Goal: Information Seeking & Learning: Learn about a topic

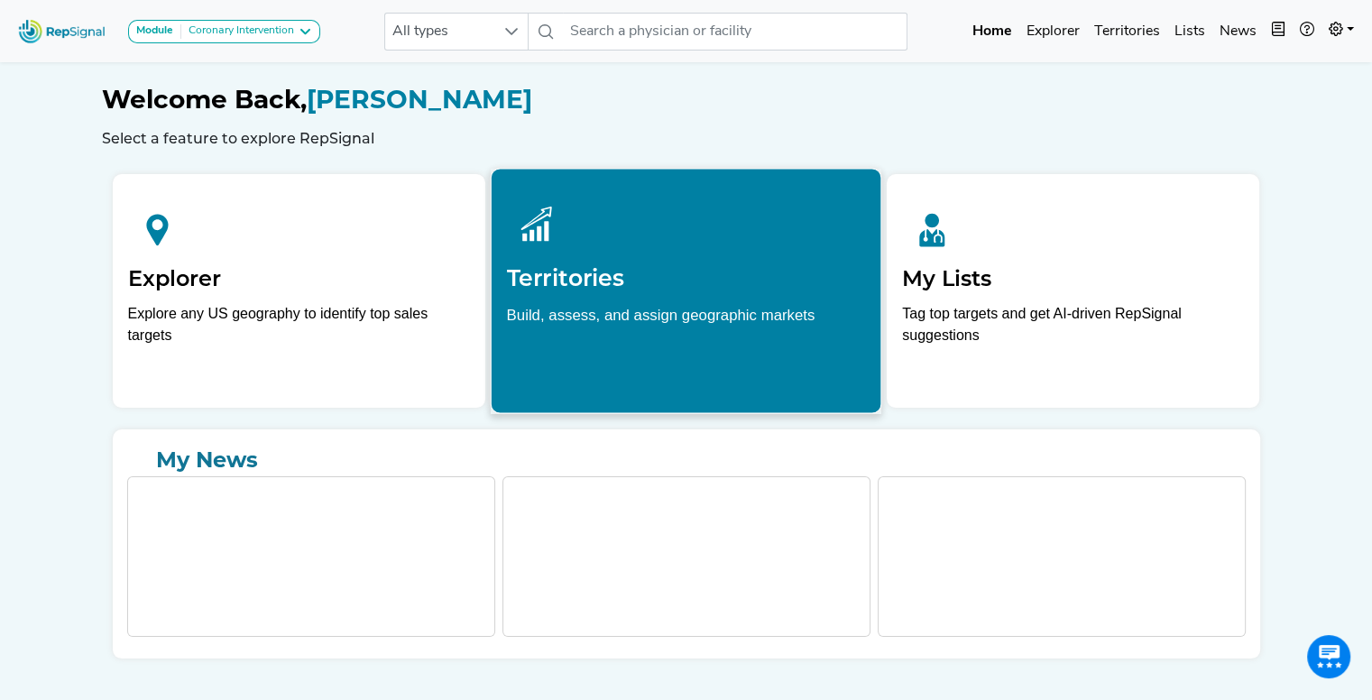
click at [633, 313] on p "Build, assess, and assign geographic markets" at bounding box center [685, 331] width 359 height 56
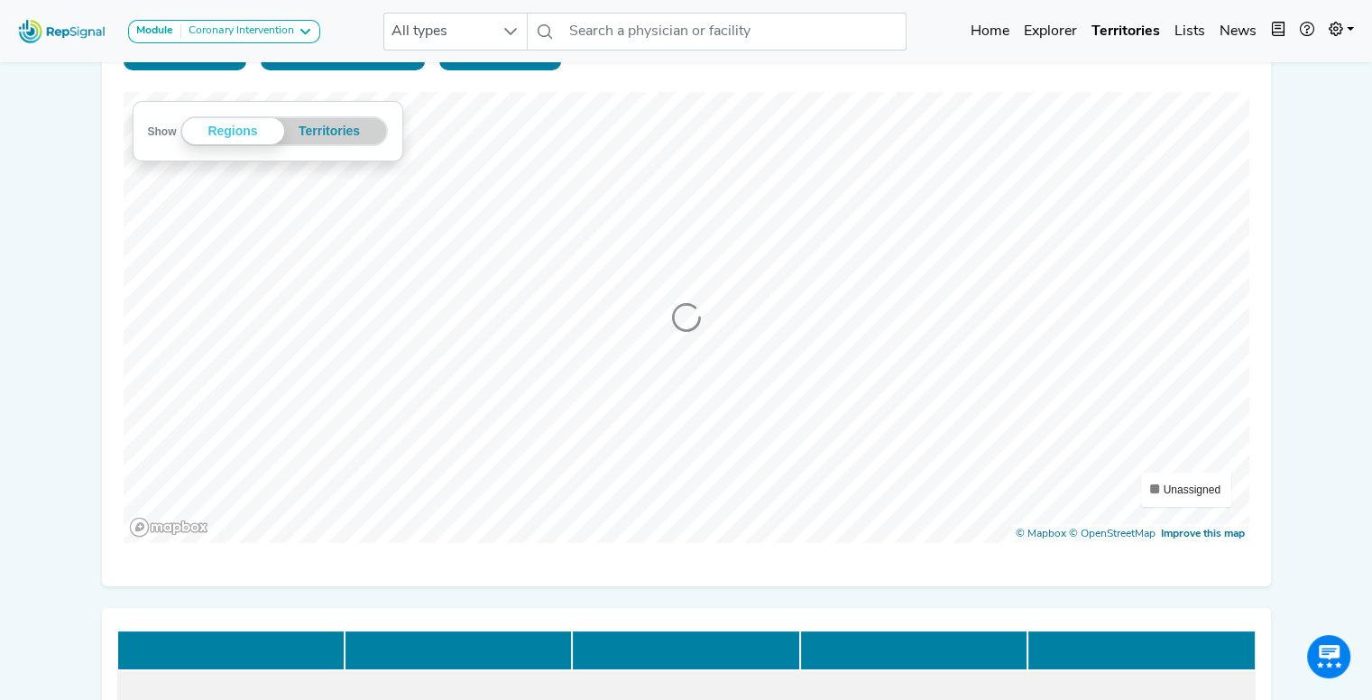
scroll to position [144, 0]
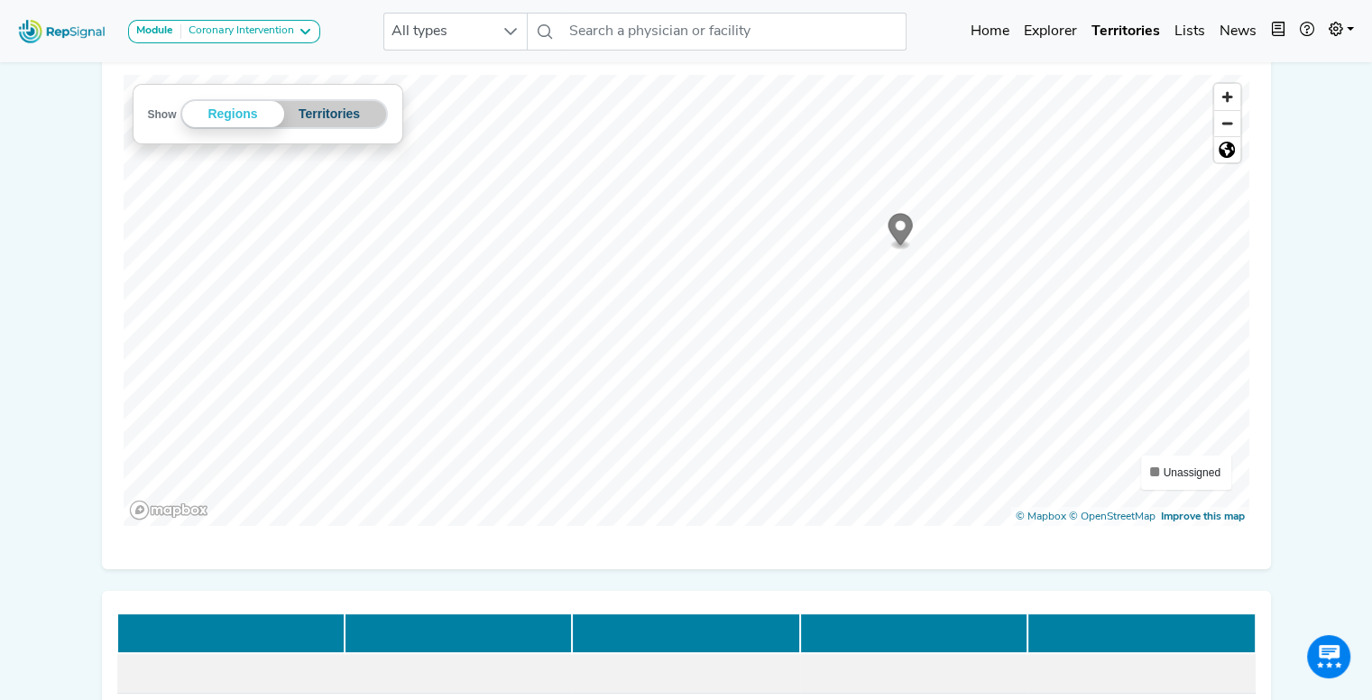
click at [334, 107] on button "Territories" at bounding box center [329, 114] width 91 height 26
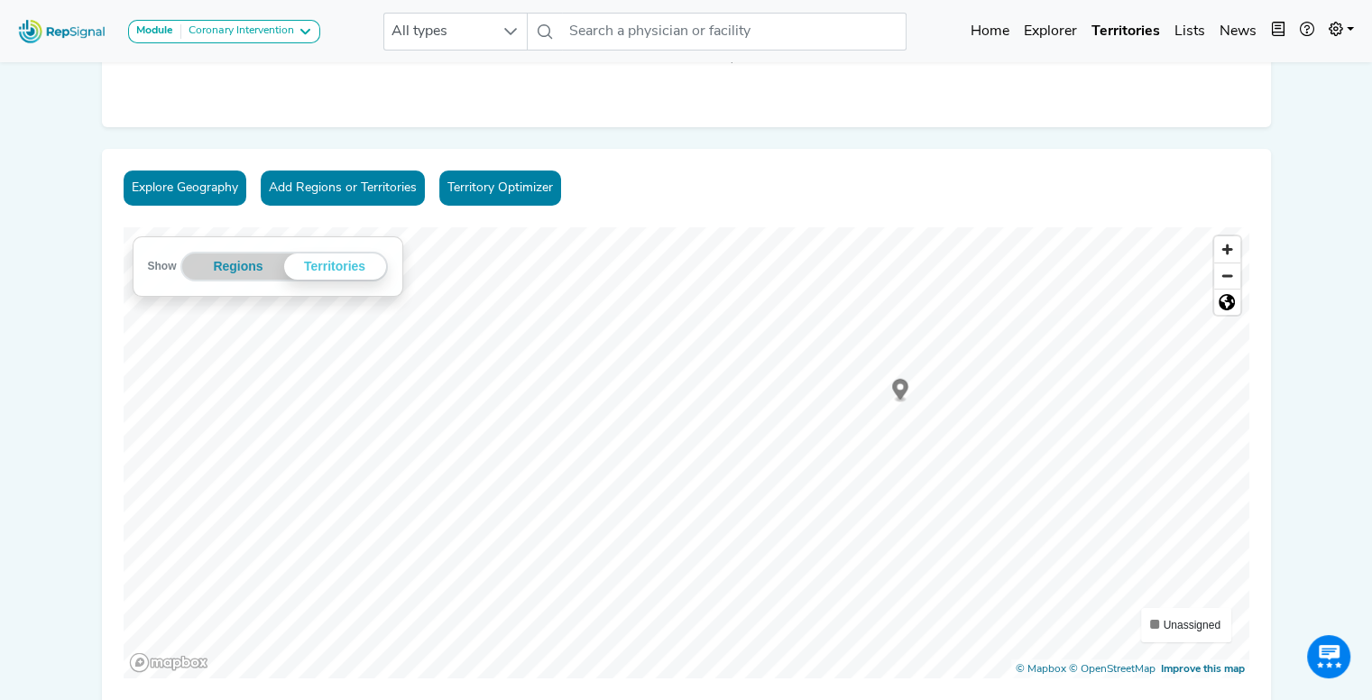
scroll to position [296, 0]
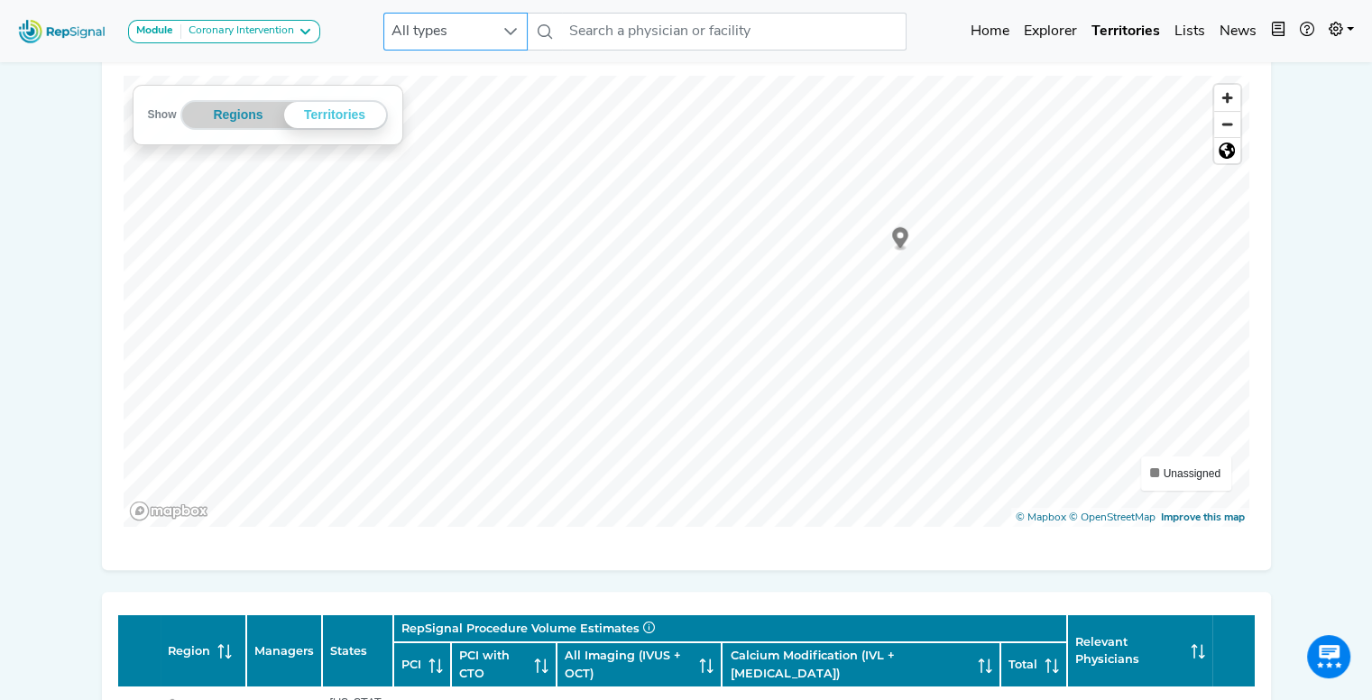
click at [507, 27] on icon at bounding box center [510, 31] width 14 height 14
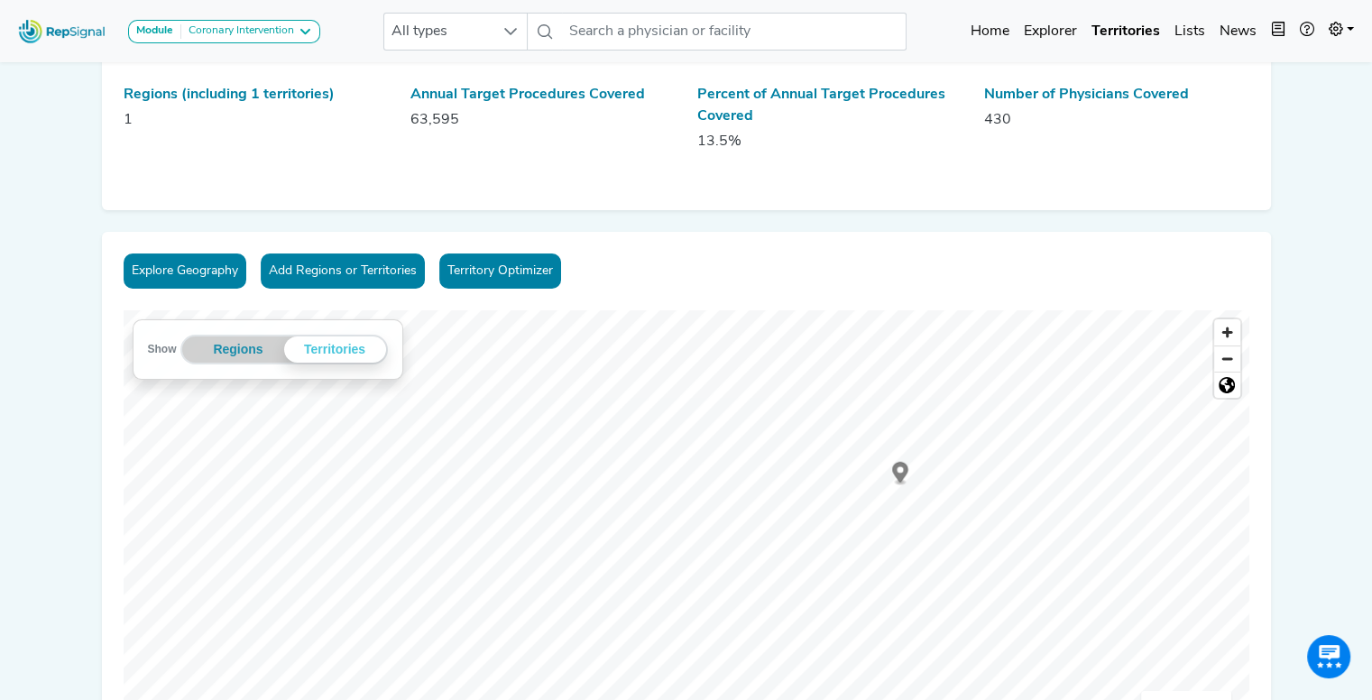
scroll to position [72, 14]
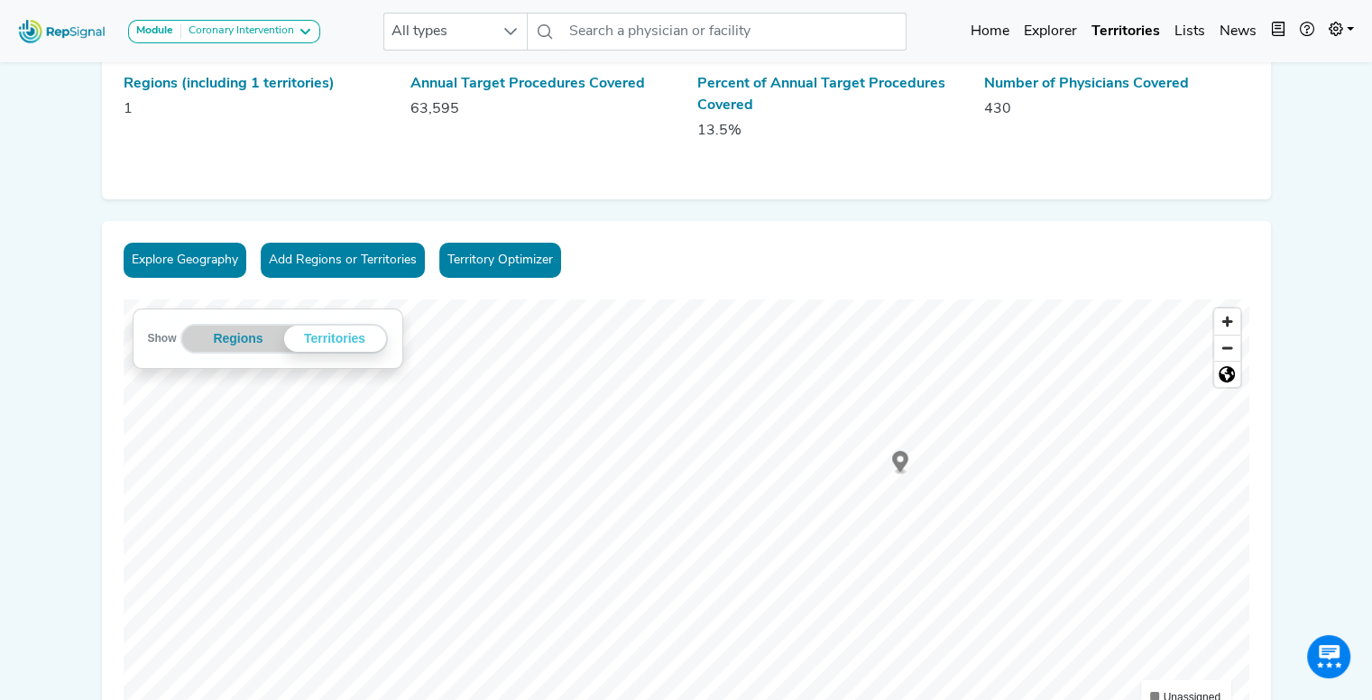
click at [185, 261] on button "Explore Geography" at bounding box center [185, 260] width 123 height 35
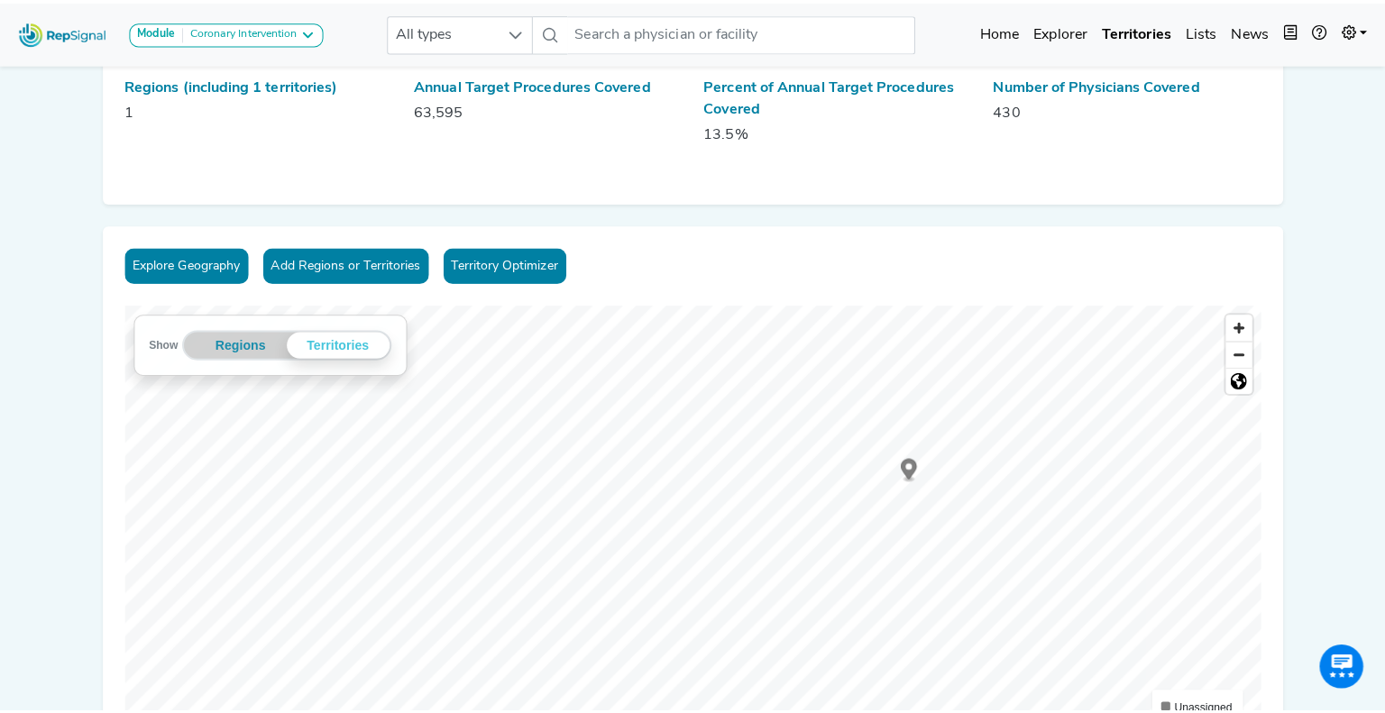
scroll to position [72, 0]
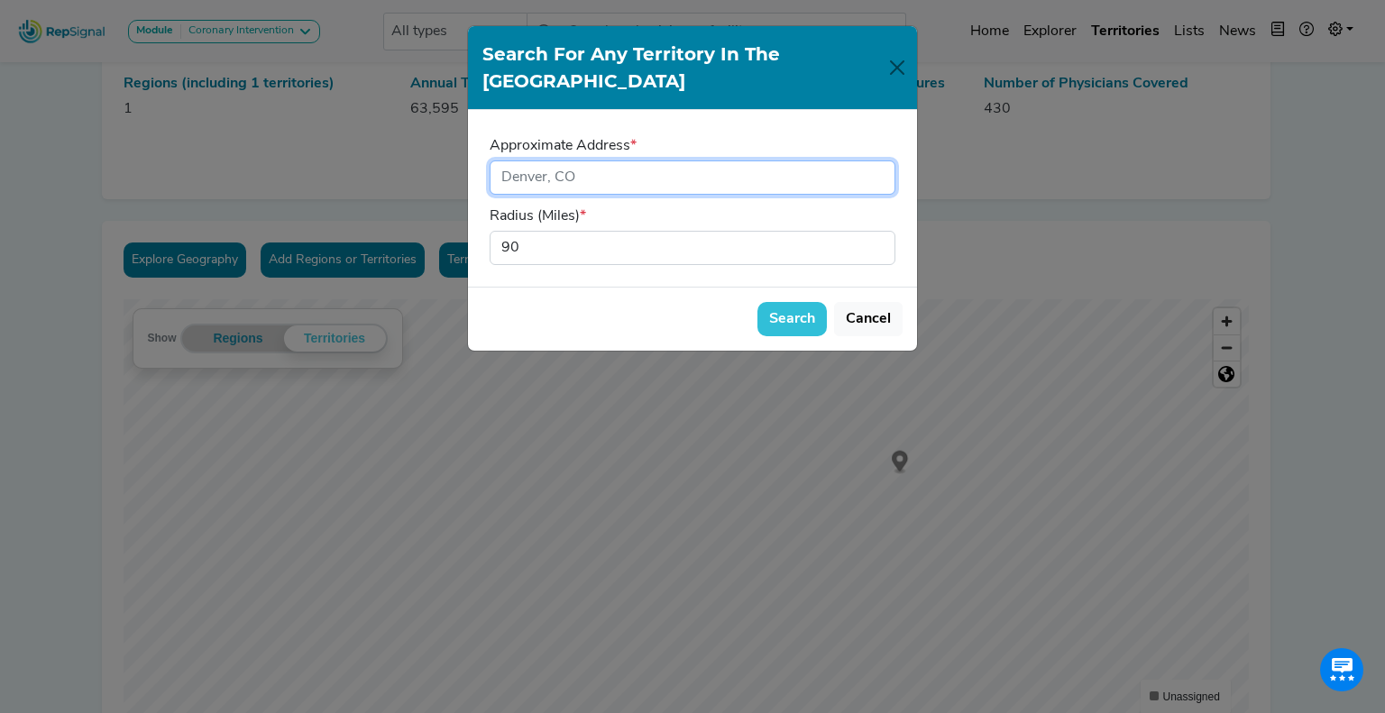
click at [592, 161] on input "input" at bounding box center [693, 178] width 406 height 34
type input "Fort Lauderdale"
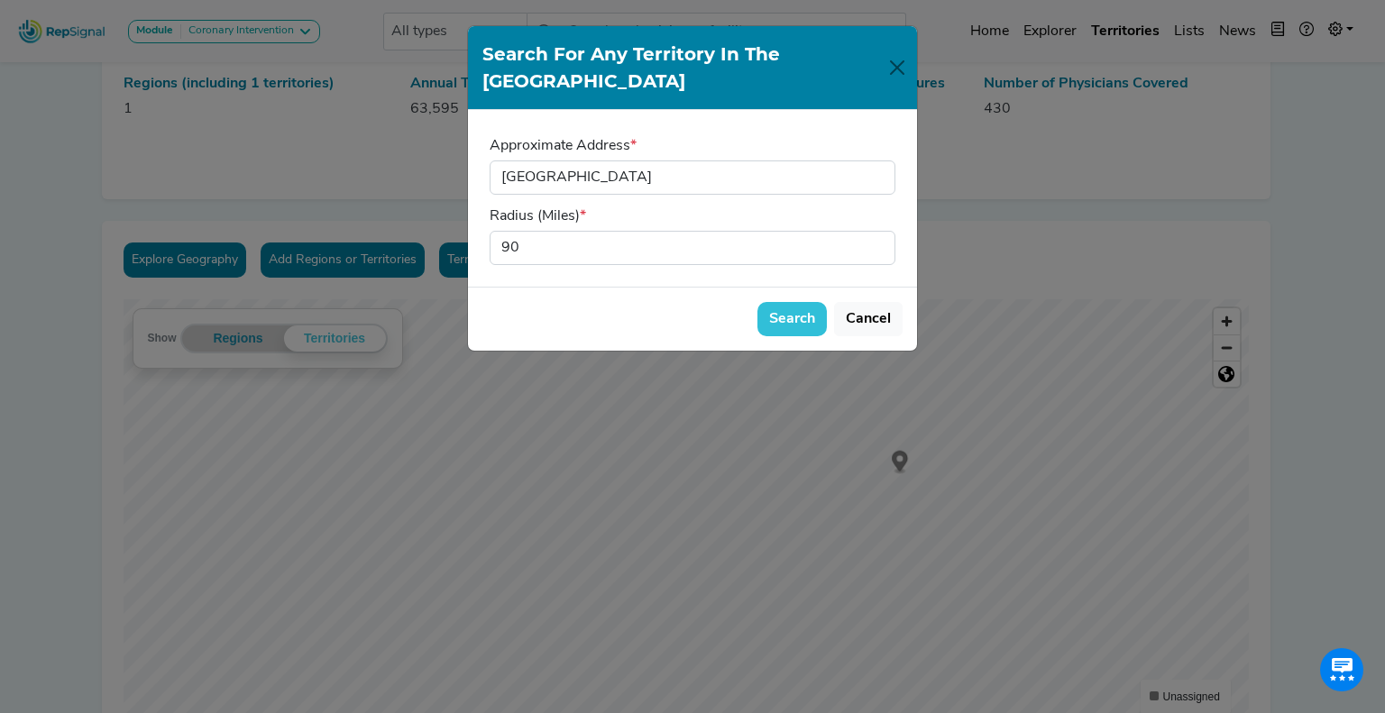
click at [812, 302] on button "Search" at bounding box center [791, 319] width 69 height 34
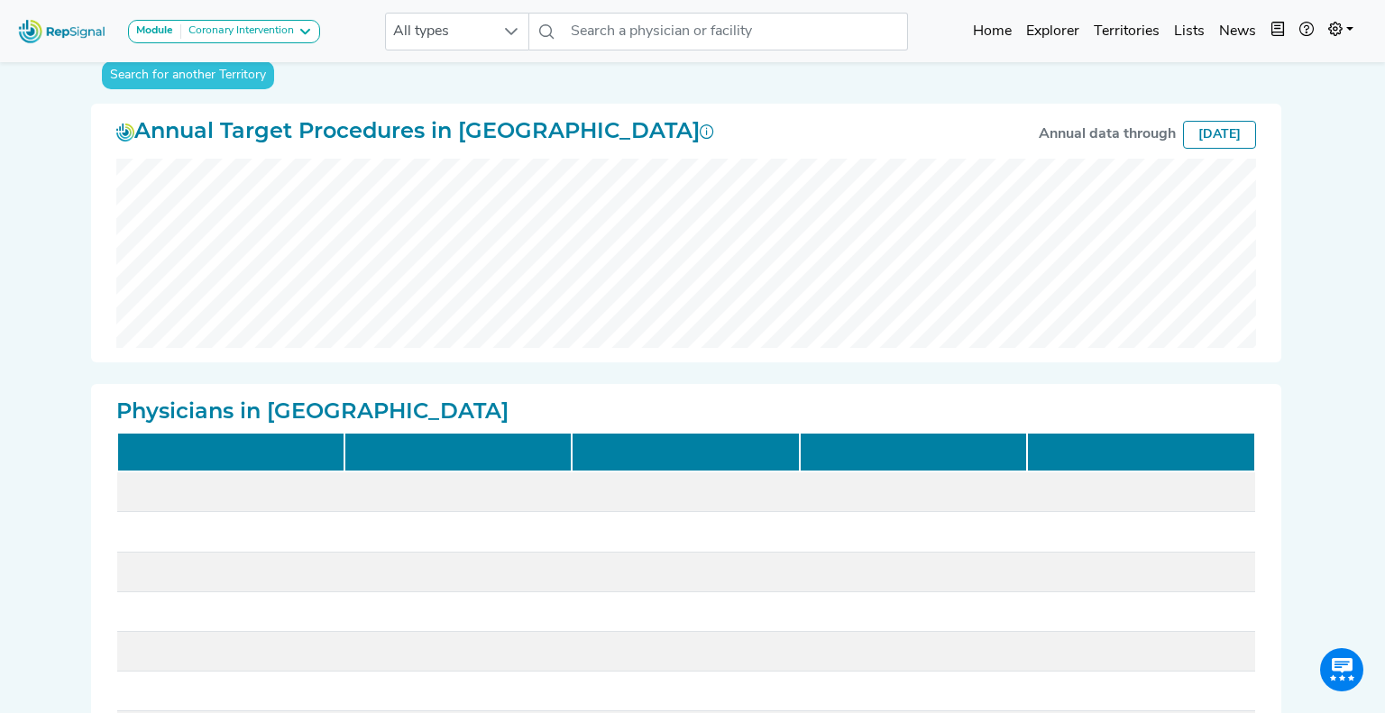
scroll to position [57, 0]
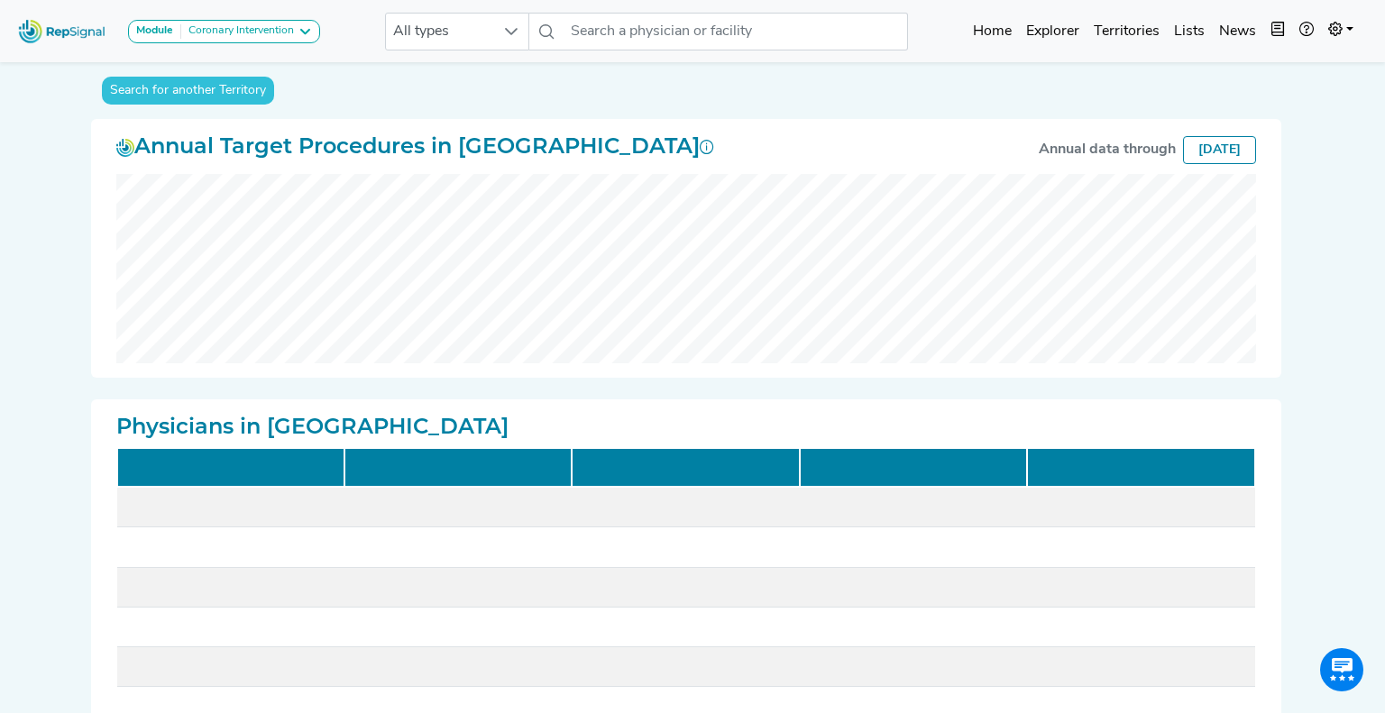
checkbox input "false"
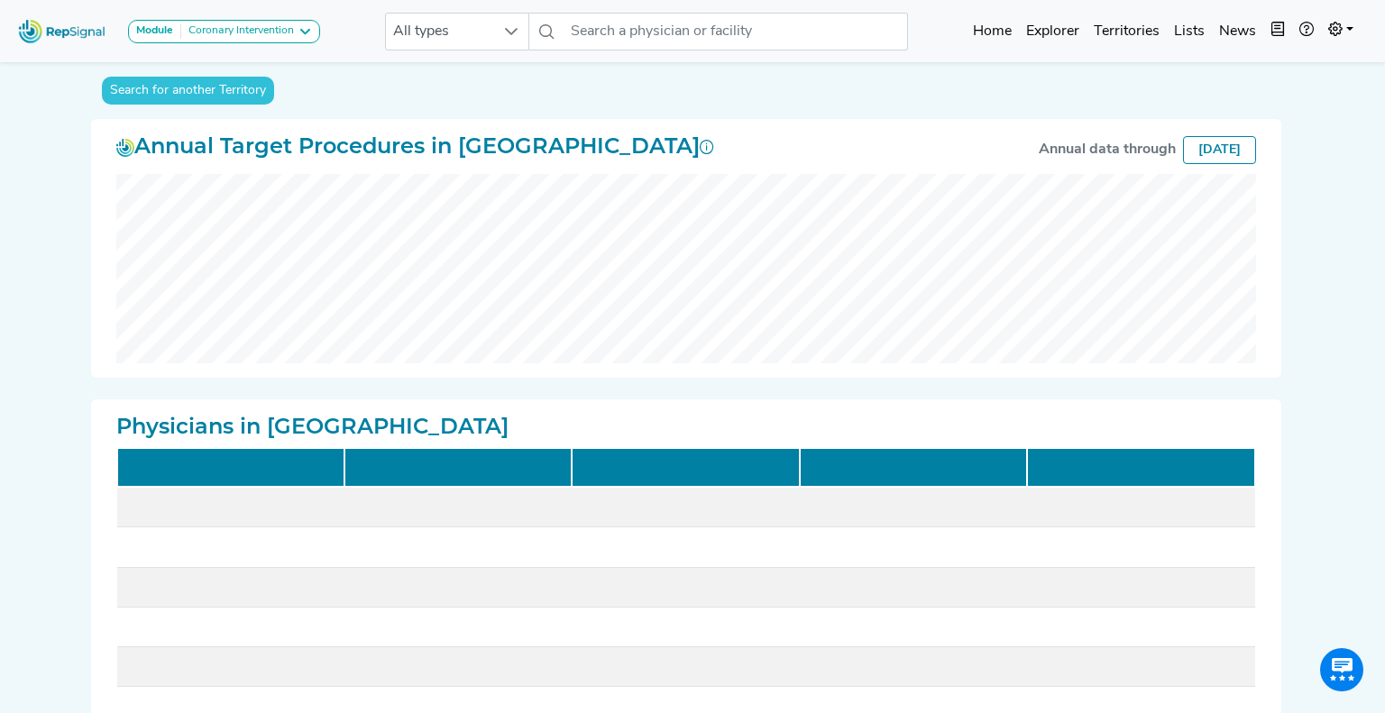
checkbox input "false"
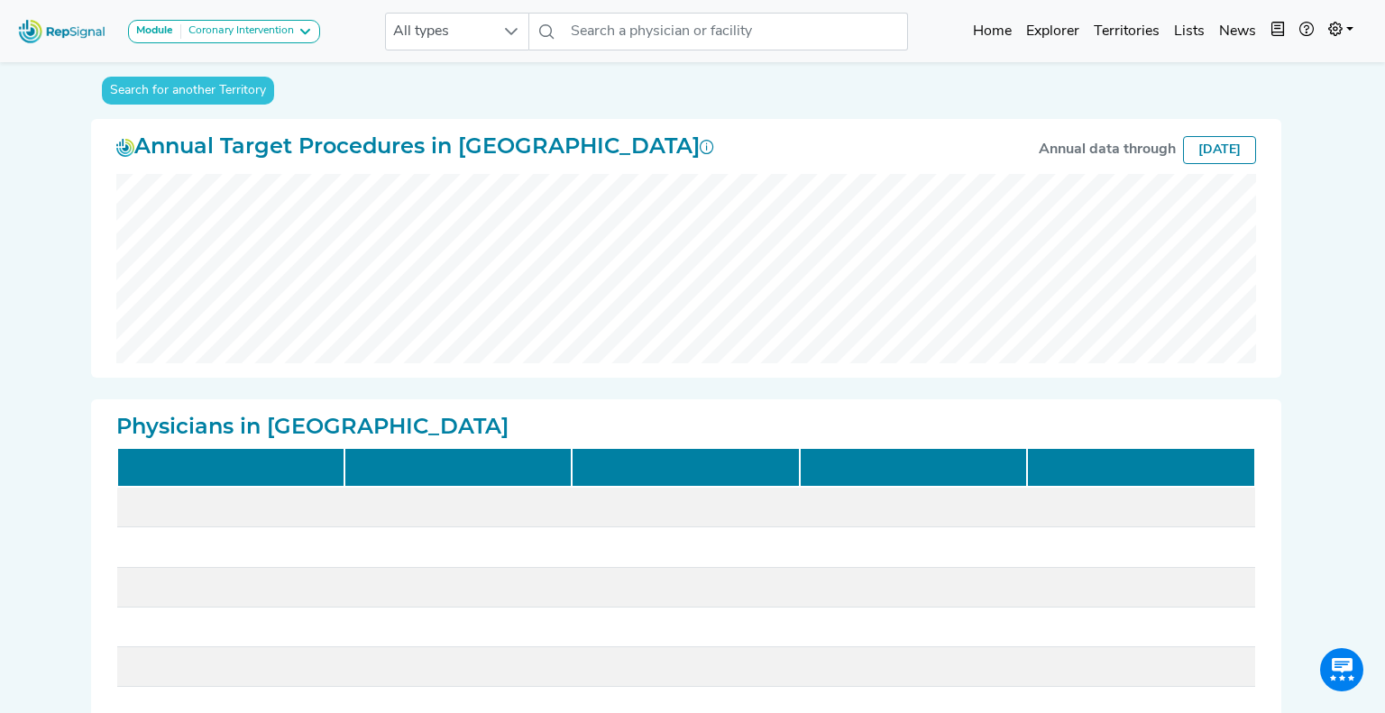
checkbox input "false"
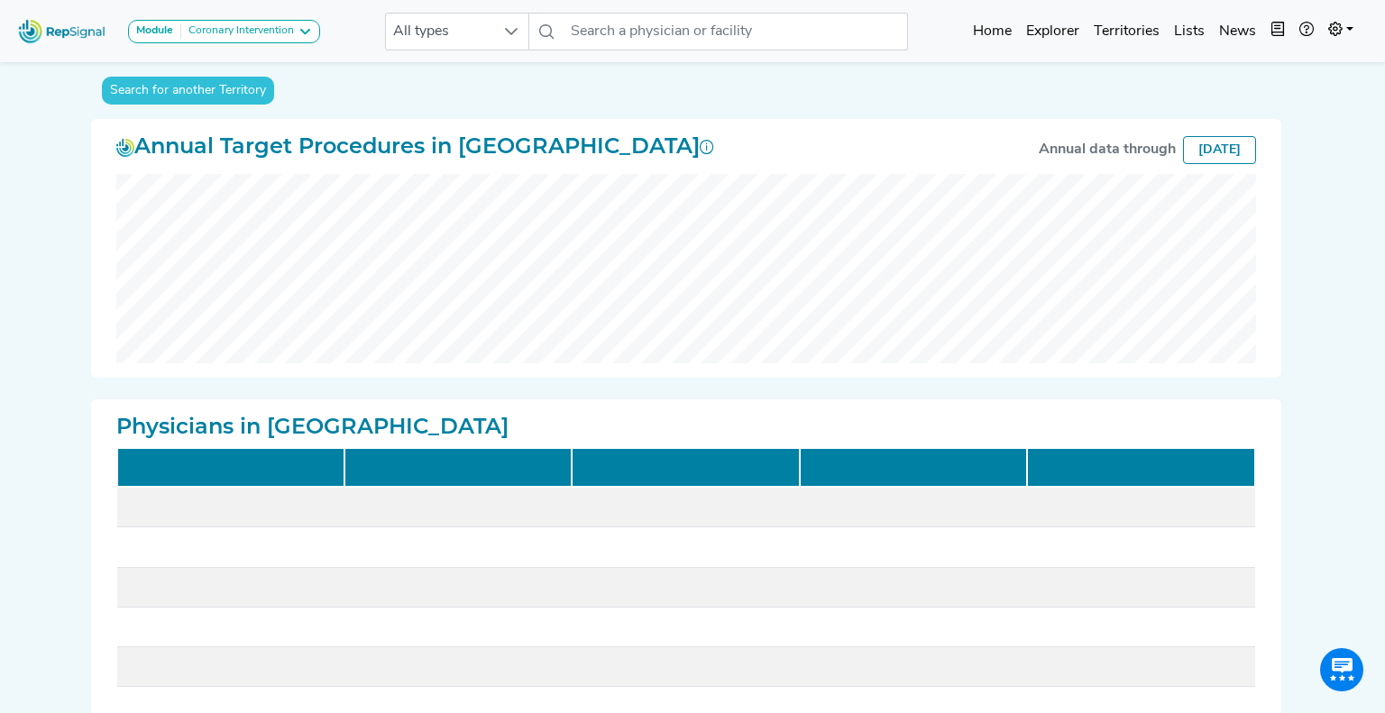
checkbox input "false"
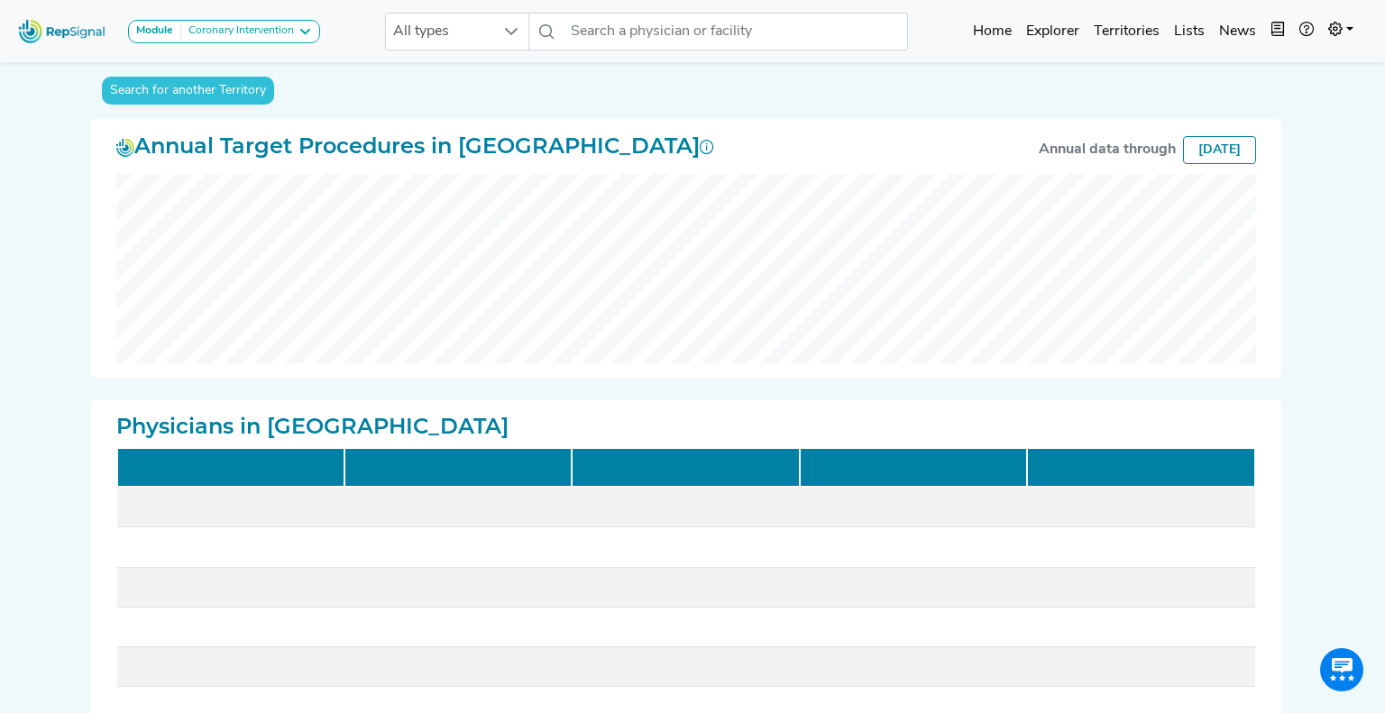
checkbox input "false"
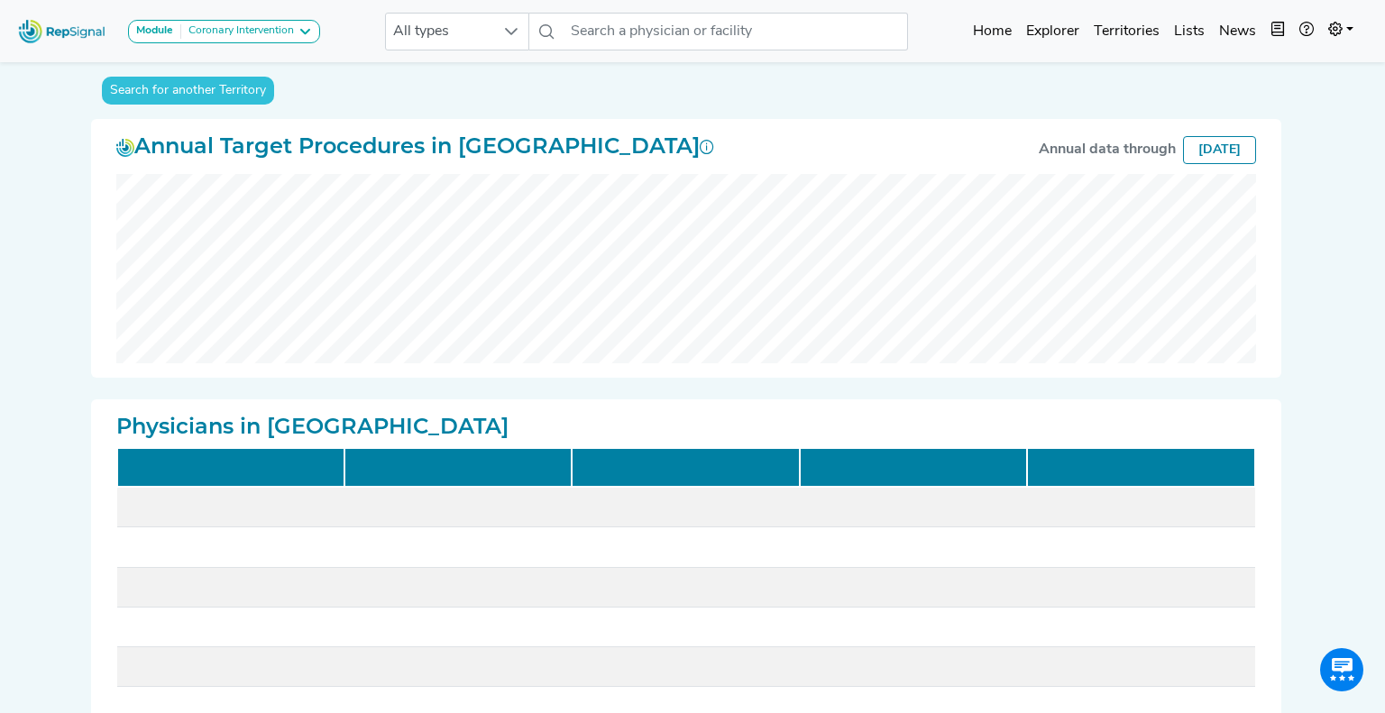
scroll to position [0, 0]
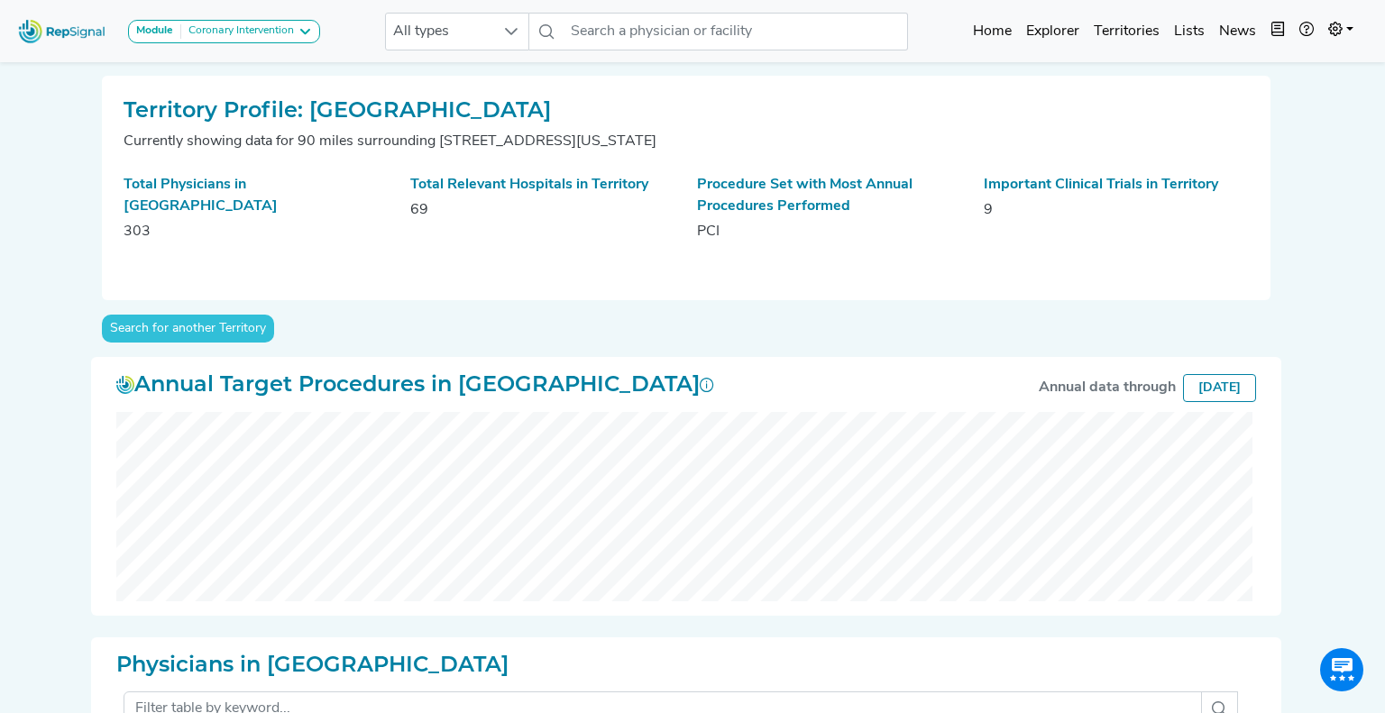
click at [1022, 261] on div "Total Physicians in Territory 303 Total Relevant Hospitals in Territory 69 Proc…" at bounding box center [686, 226] width 1147 height 105
click at [652, 666] on h2 "Physicians in Territory" at bounding box center [686, 665] width 1140 height 26
click at [1352, 27] on link at bounding box center [1341, 32] width 40 height 36
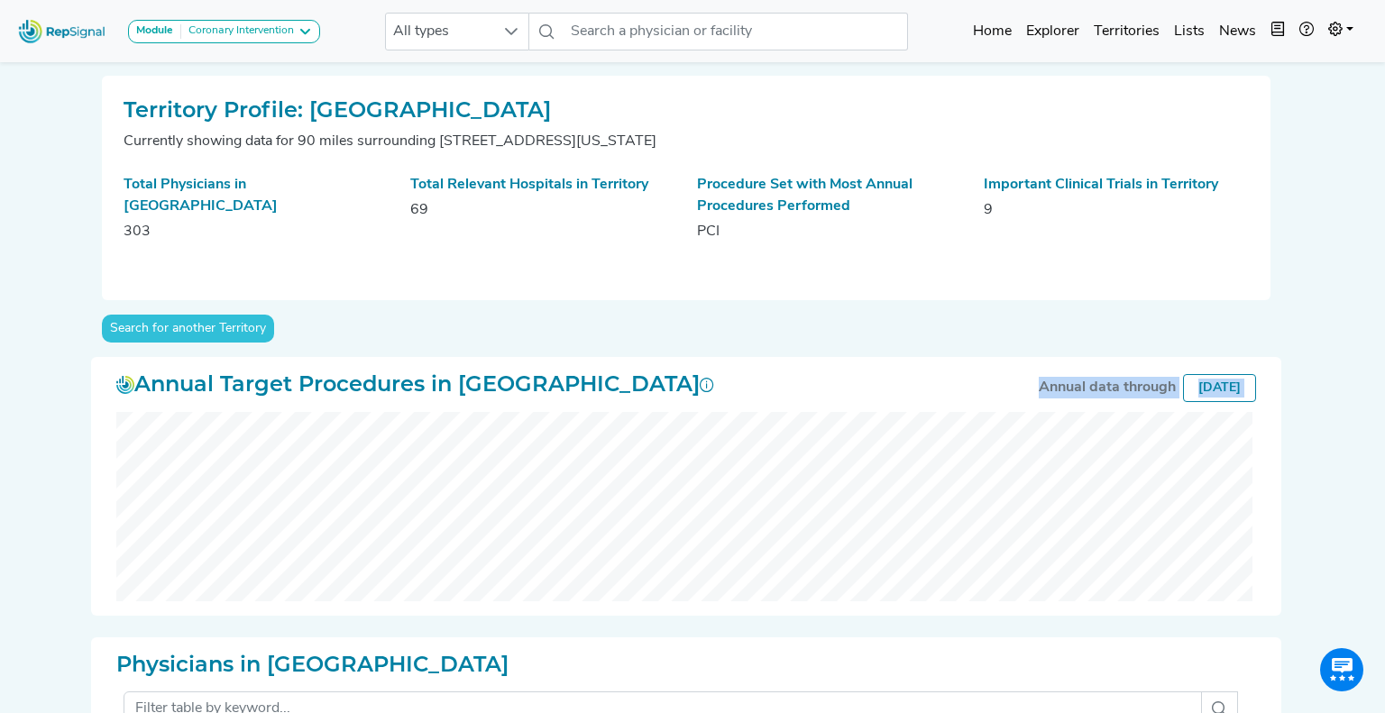
drag, startPoint x: 974, startPoint y: 407, endPoint x: 902, endPoint y: 365, distance: 83.2
click at [902, 365] on div "Annual Target Procedures in Territory Annual data through February 2025" at bounding box center [686, 486] width 1169 height 259
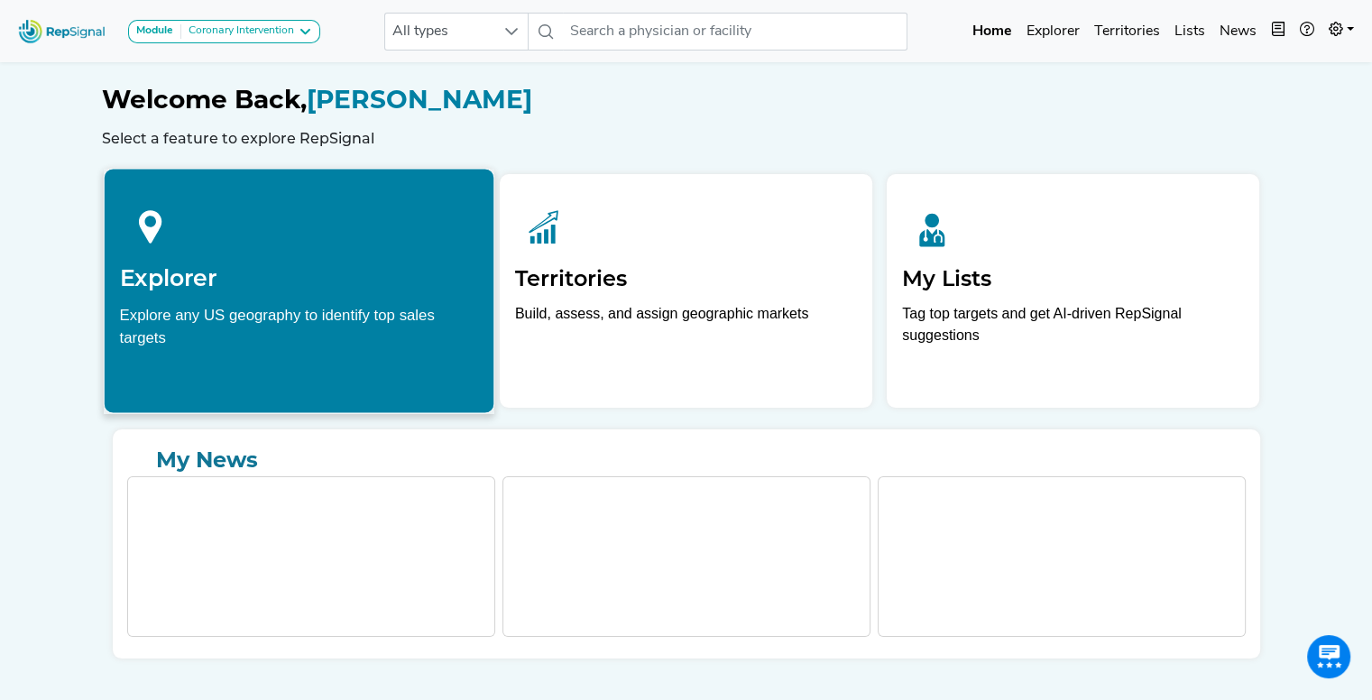
click at [399, 335] on div "Explore any US geography to identify top sales targets" at bounding box center [298, 325] width 359 height 45
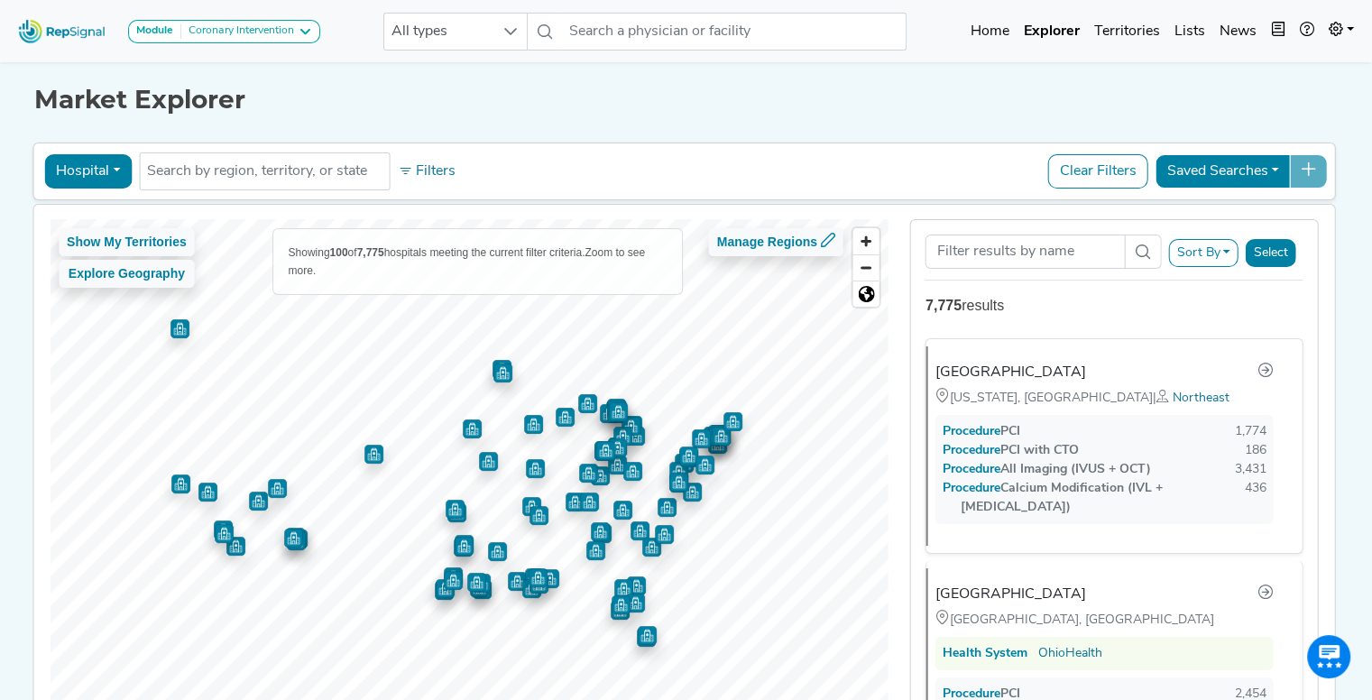
click at [630, 602] on img "Map marker" at bounding box center [635, 602] width 19 height 19
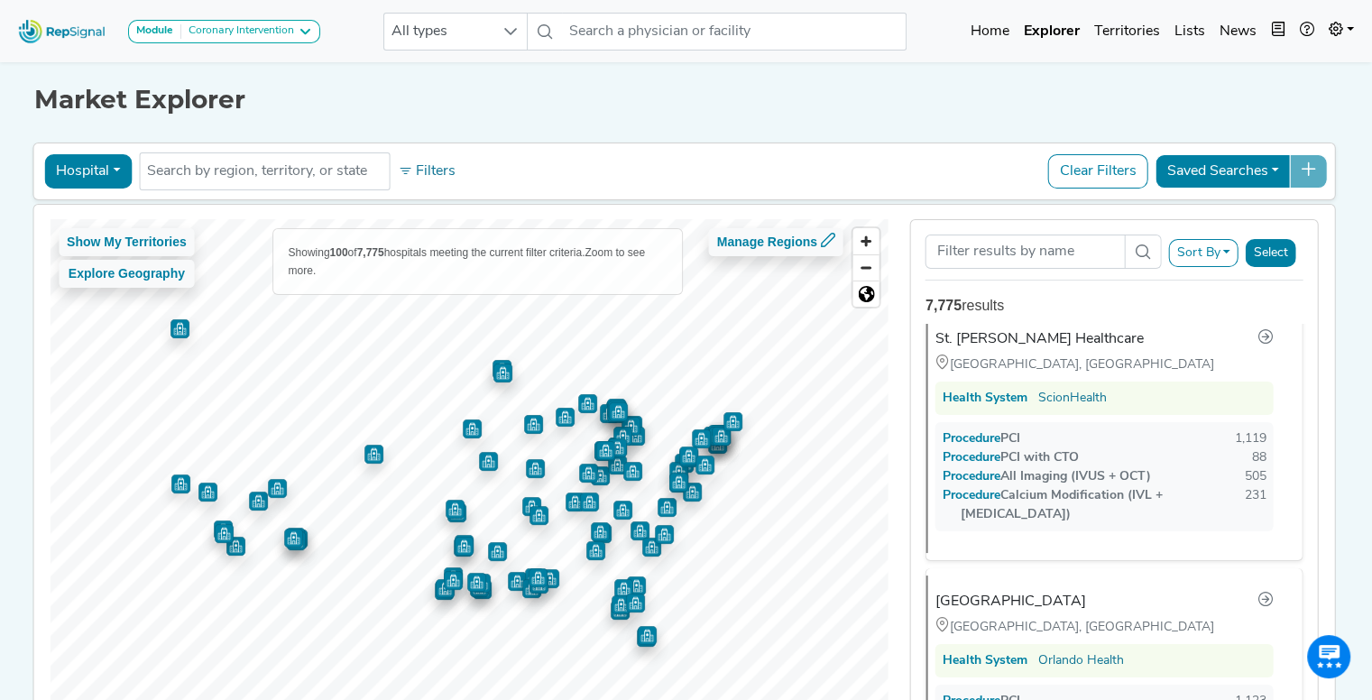
scroll to position [21151, 0]
click at [638, 634] on img "Map marker" at bounding box center [647, 635] width 19 height 19
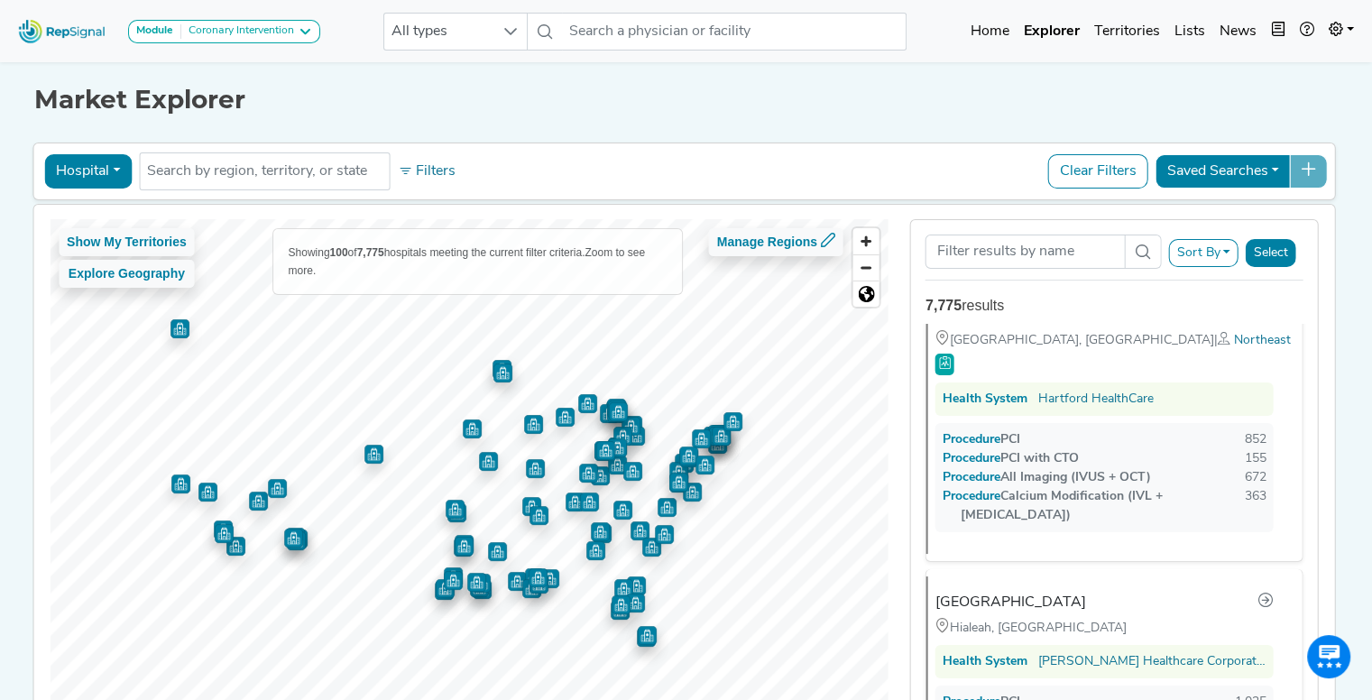
scroll to position [25434, 0]
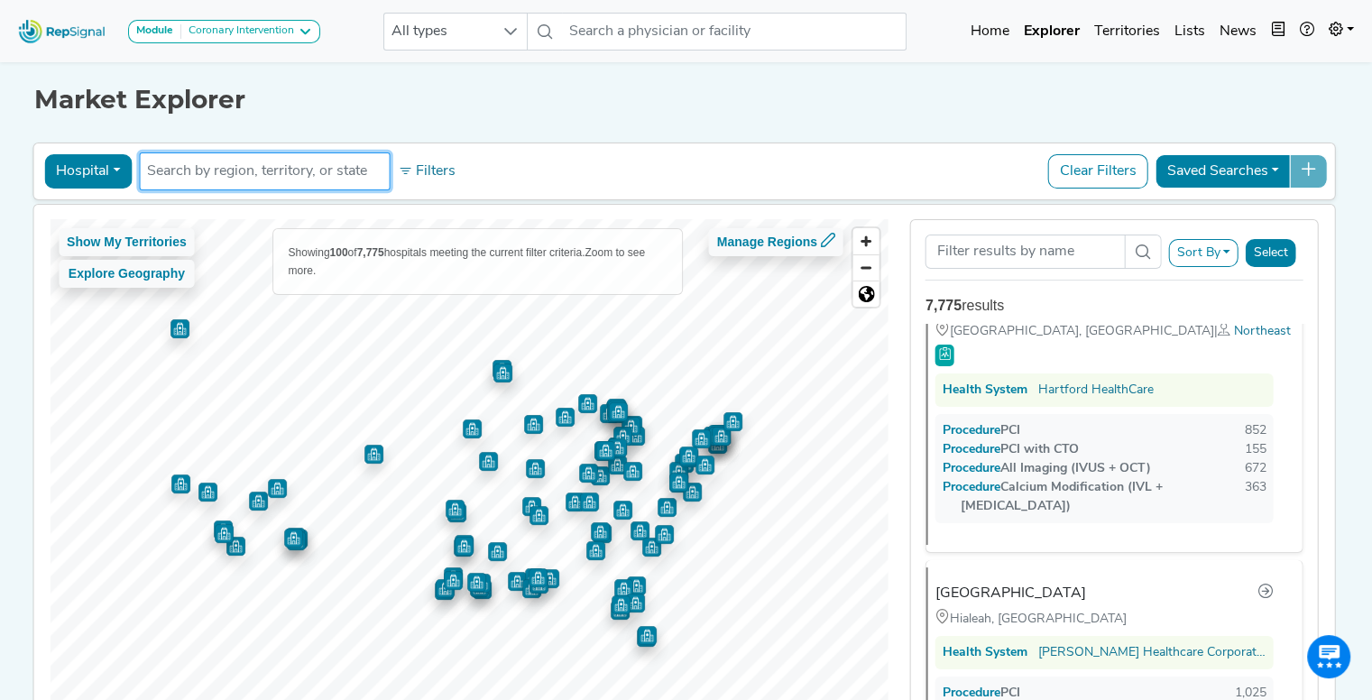
click at [260, 178] on input "text" at bounding box center [264, 172] width 234 height 22
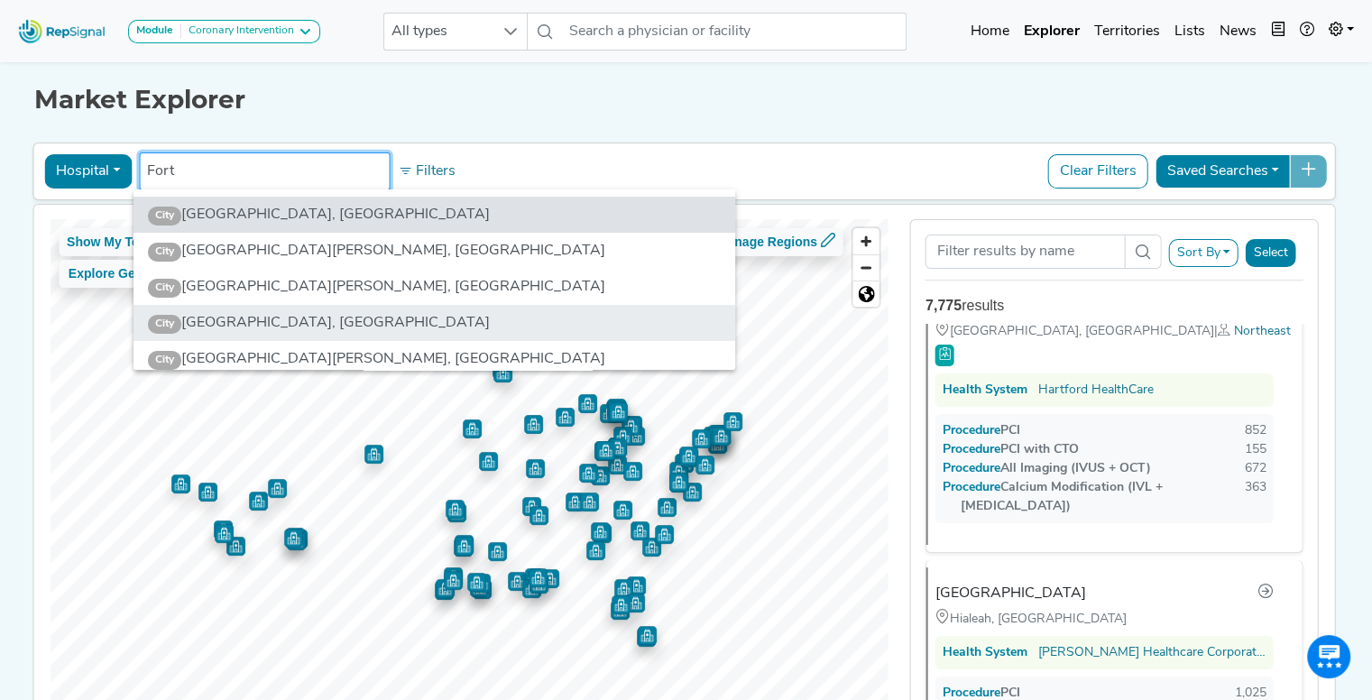
type input "Fort"
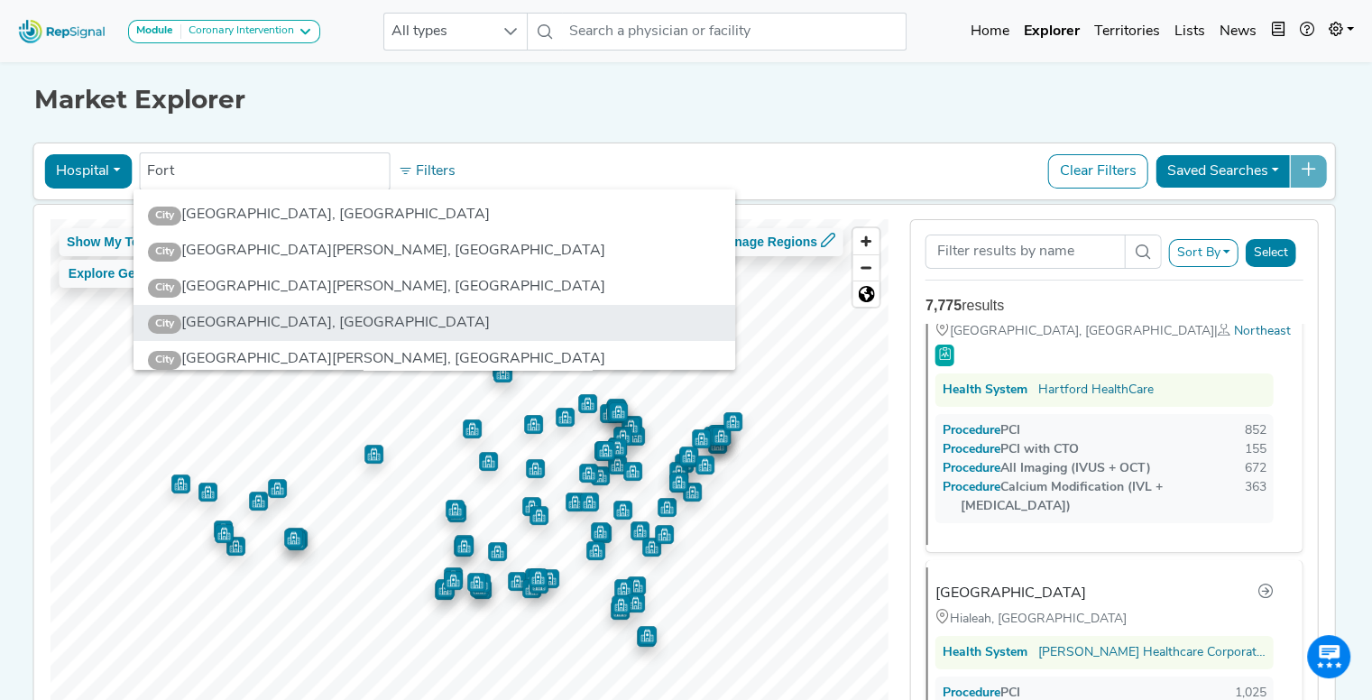
click at [238, 318] on li "City [GEOGRAPHIC_DATA], [GEOGRAPHIC_DATA]" at bounding box center [433, 323] width 601 height 36
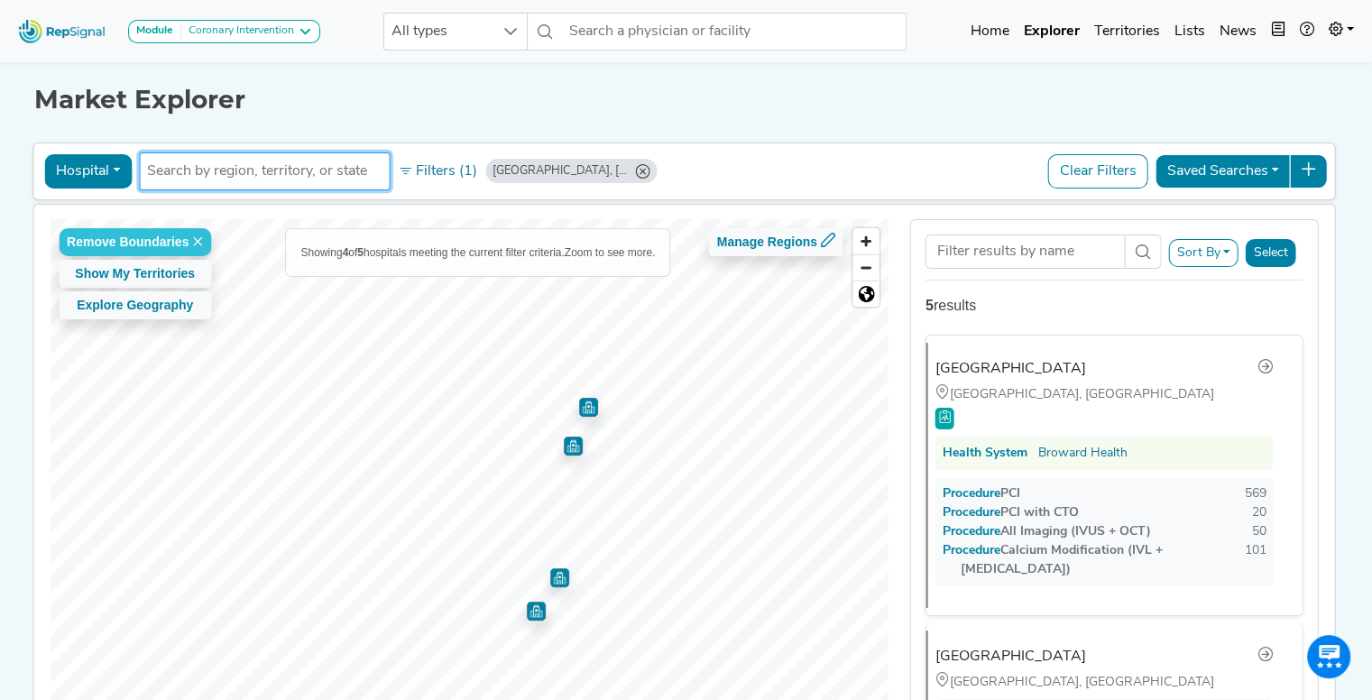
scroll to position [0, 0]
click at [527, 609] on img "Map marker" at bounding box center [536, 610] width 19 height 19
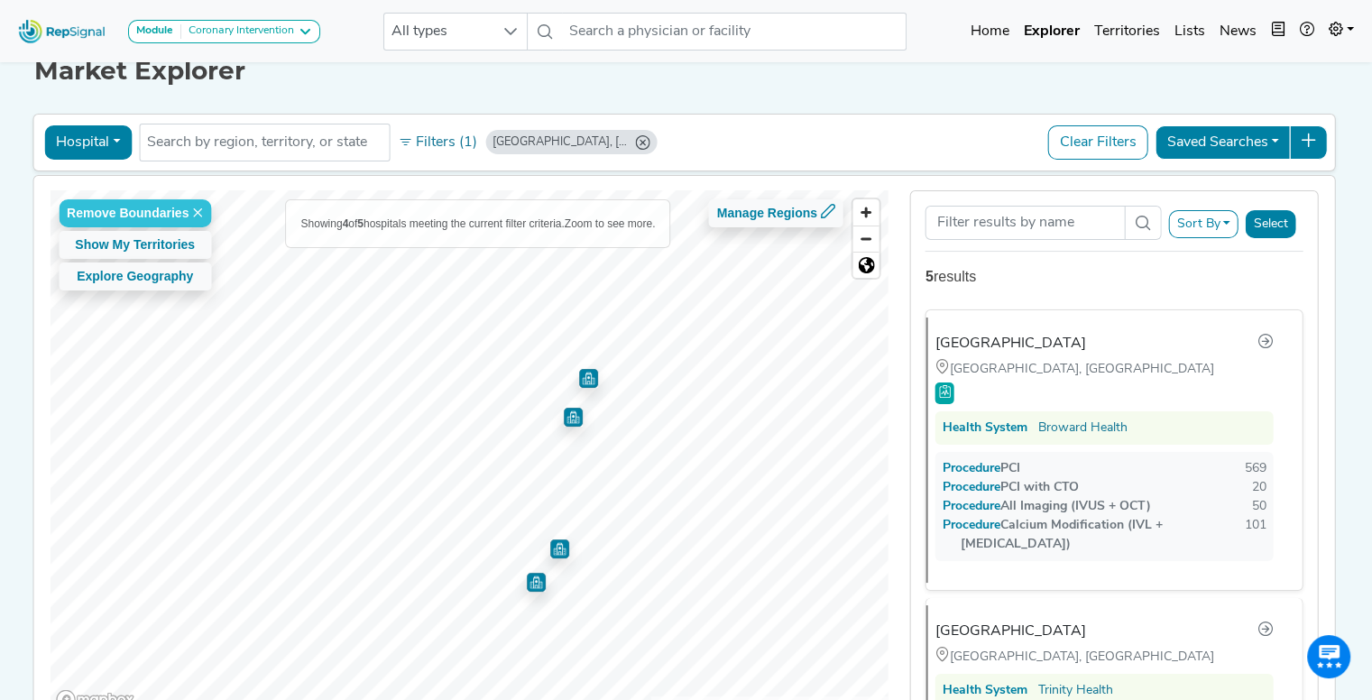
scroll to position [4, 0]
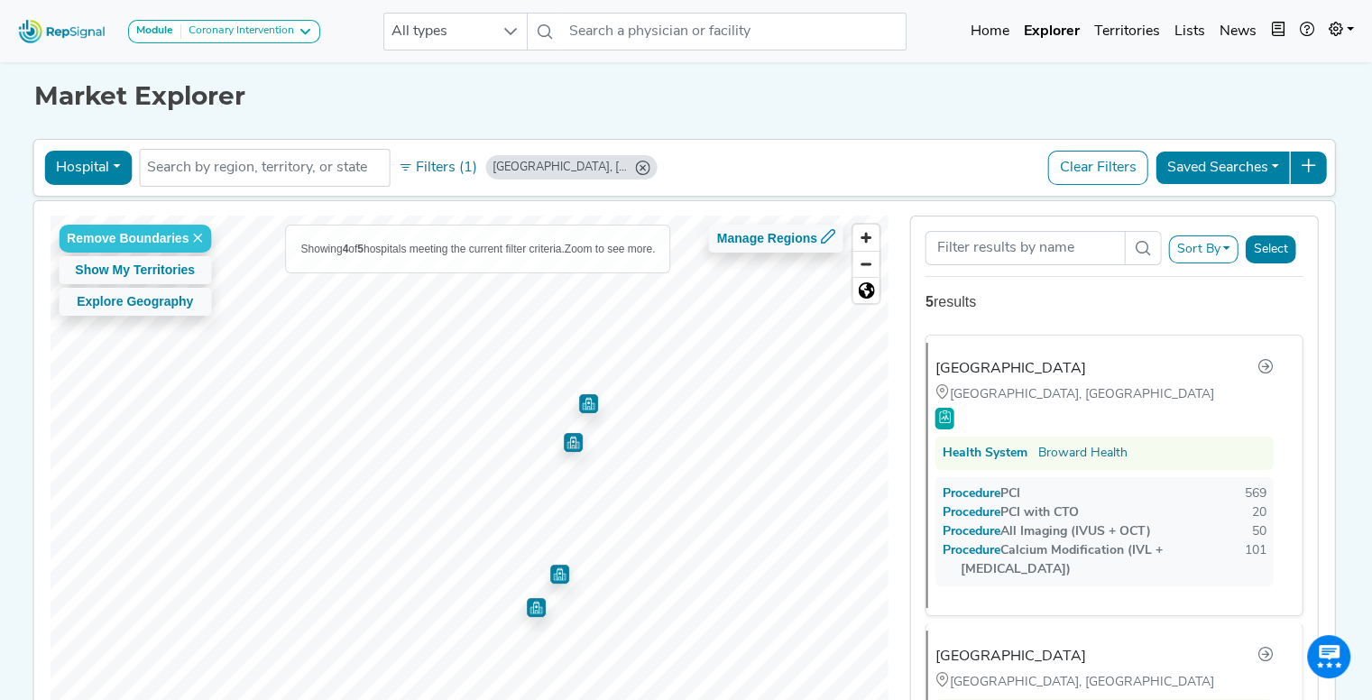
click at [552, 569] on img "Map marker" at bounding box center [559, 574] width 19 height 19
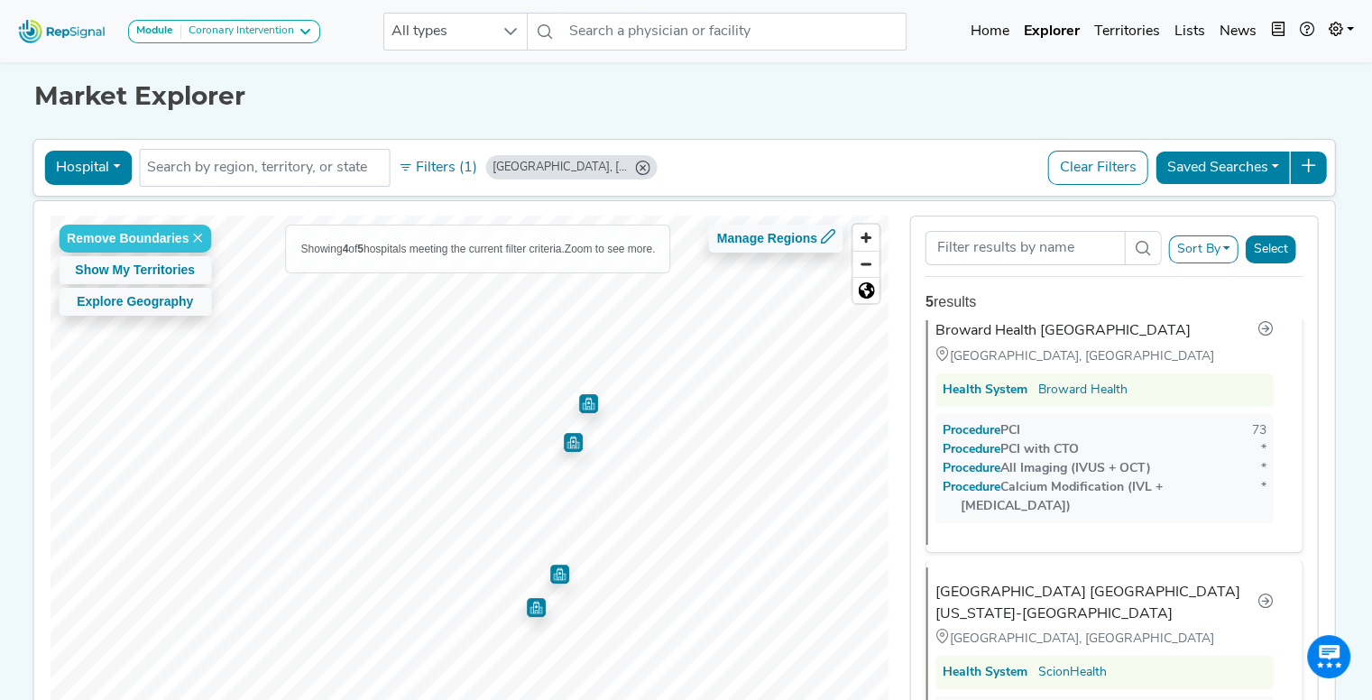
scroll to position [649, 0]
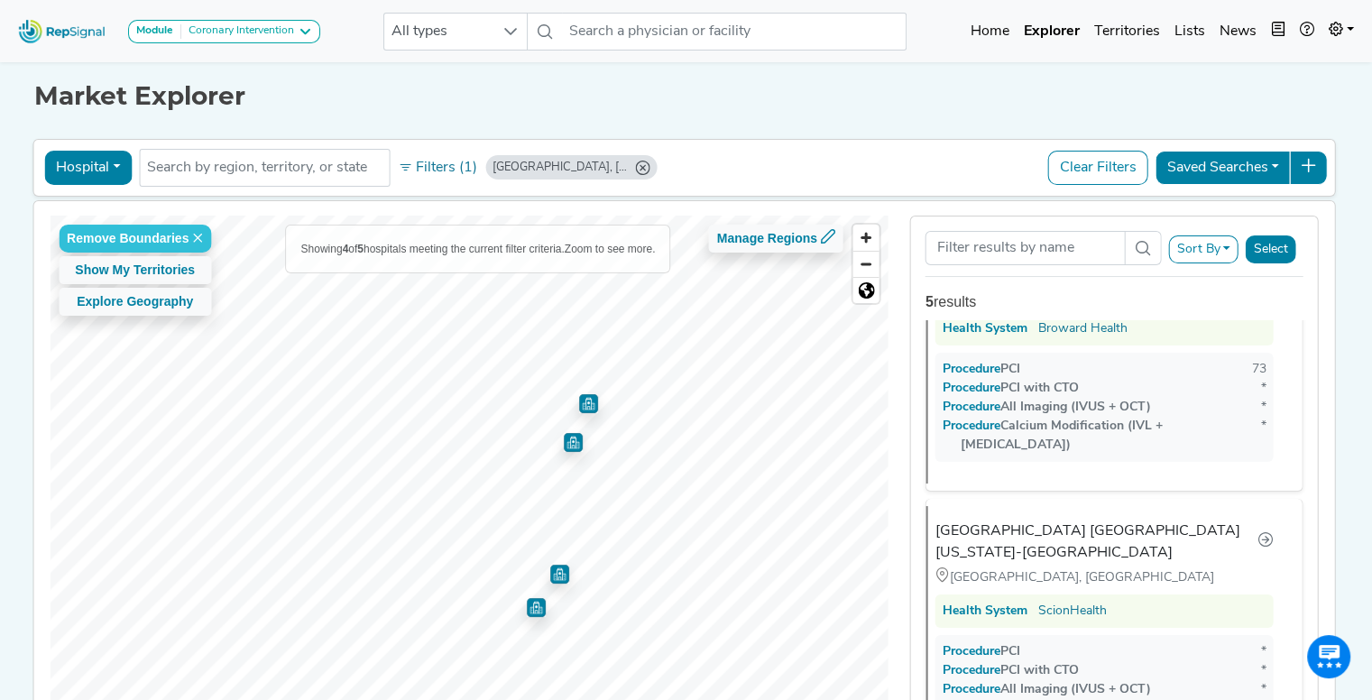
click at [566, 446] on img "Map marker" at bounding box center [573, 442] width 19 height 19
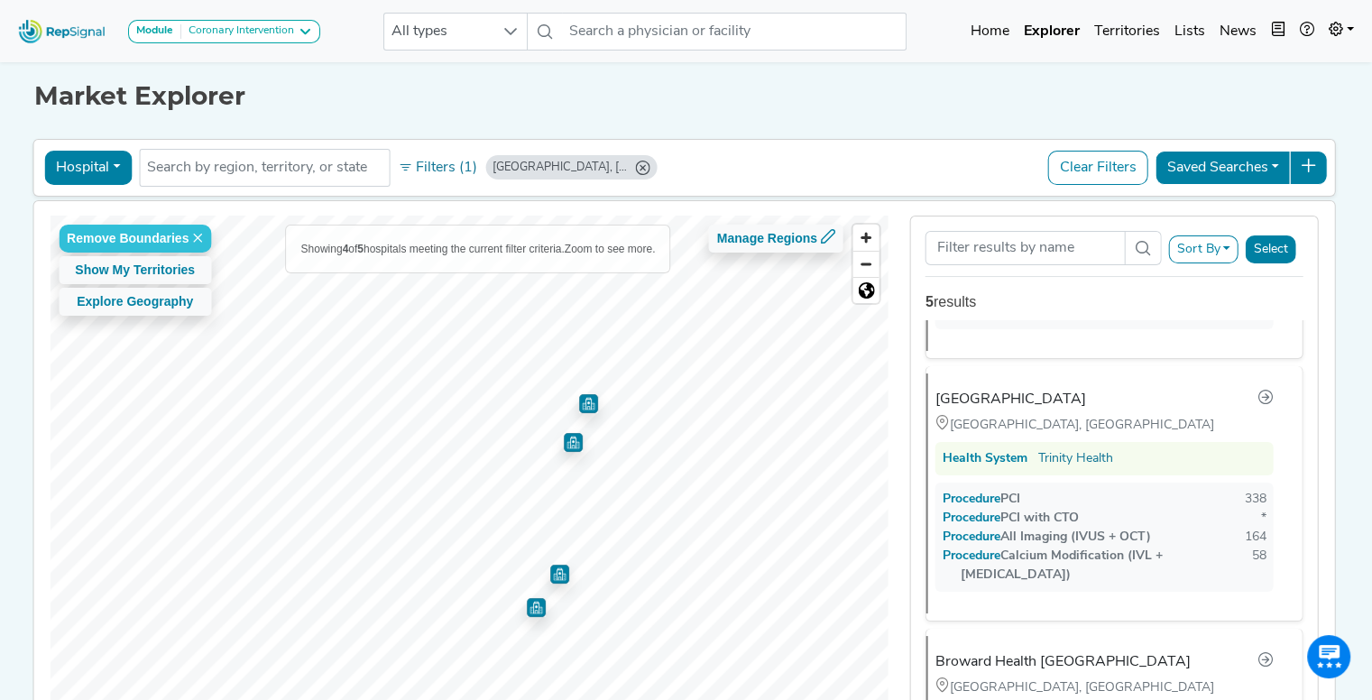
scroll to position [260, 0]
click at [1238, 245] on button "Sort By" at bounding box center [1203, 249] width 70 height 28
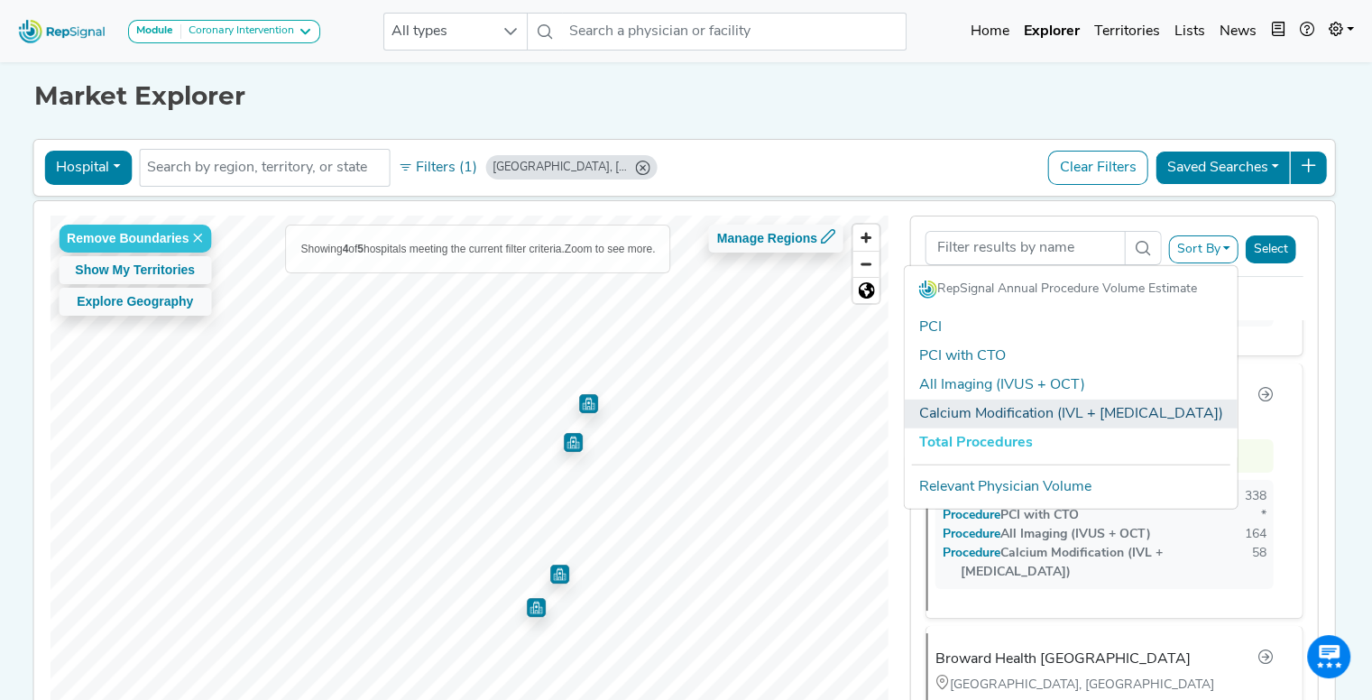
click at [1008, 403] on link "Calcium Modification (IVL + [MEDICAL_DATA])" at bounding box center [1070, 413] width 333 height 29
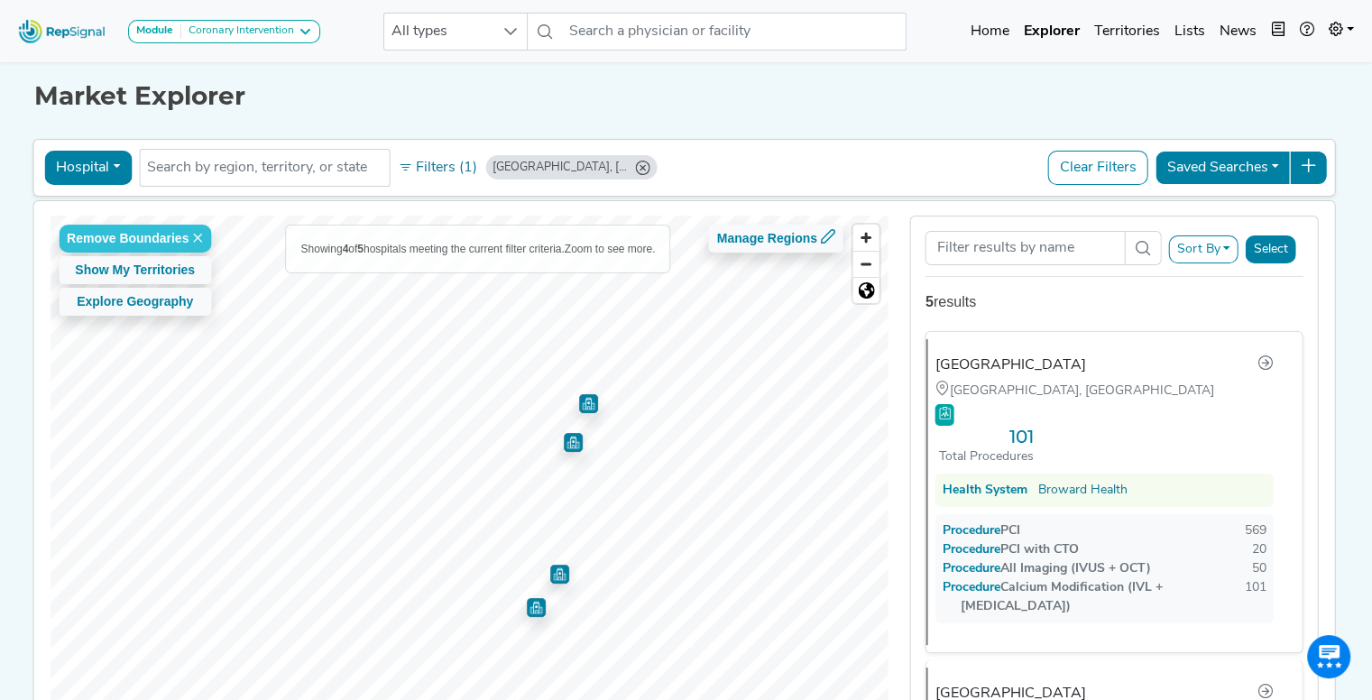
scroll to position [0, 0]
click at [555, 570] on img "Map marker" at bounding box center [559, 574] width 19 height 19
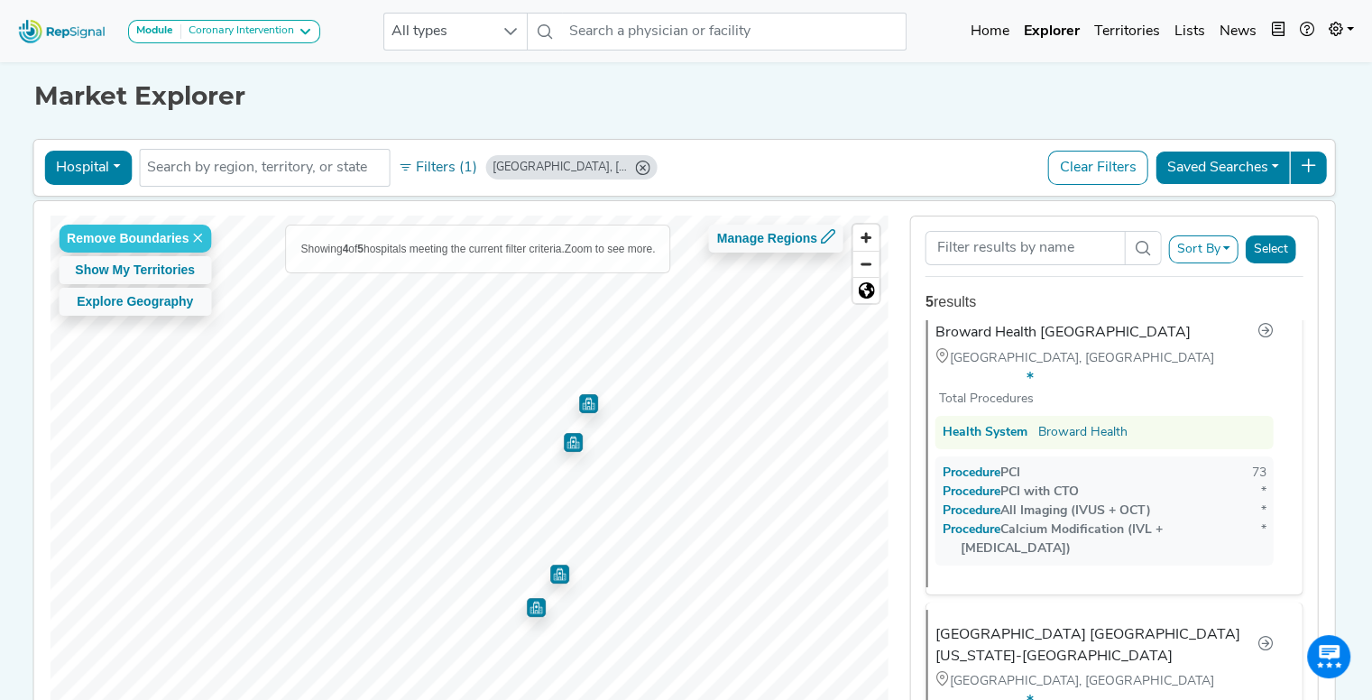
scroll to position [711, 0]
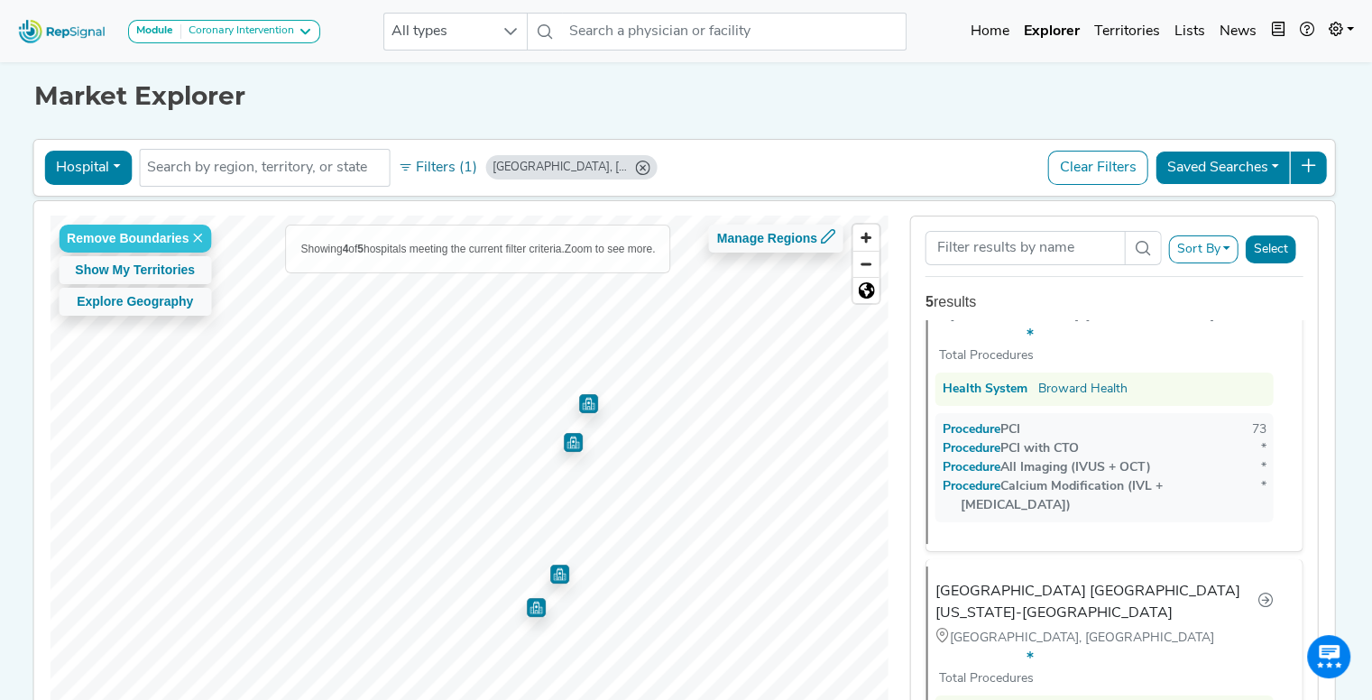
click at [579, 406] on img "Map marker" at bounding box center [588, 403] width 19 height 19
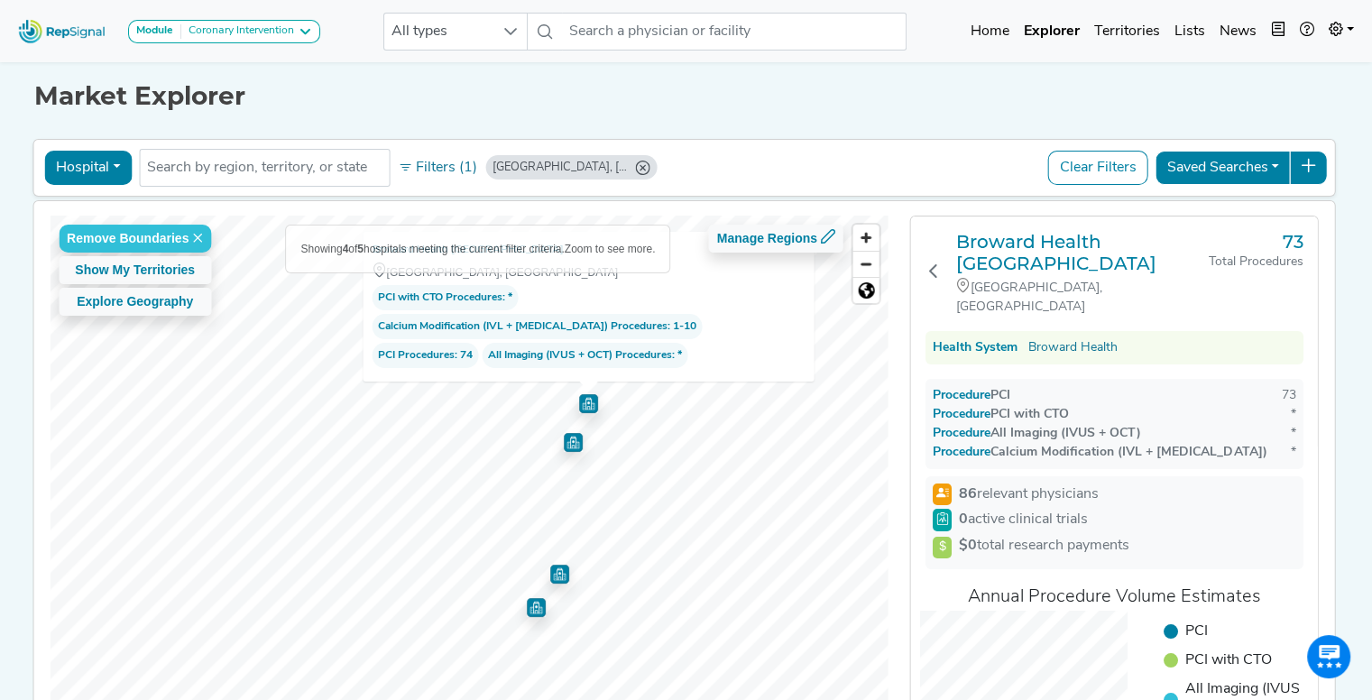
click at [566, 436] on img "Map marker" at bounding box center [573, 442] width 19 height 19
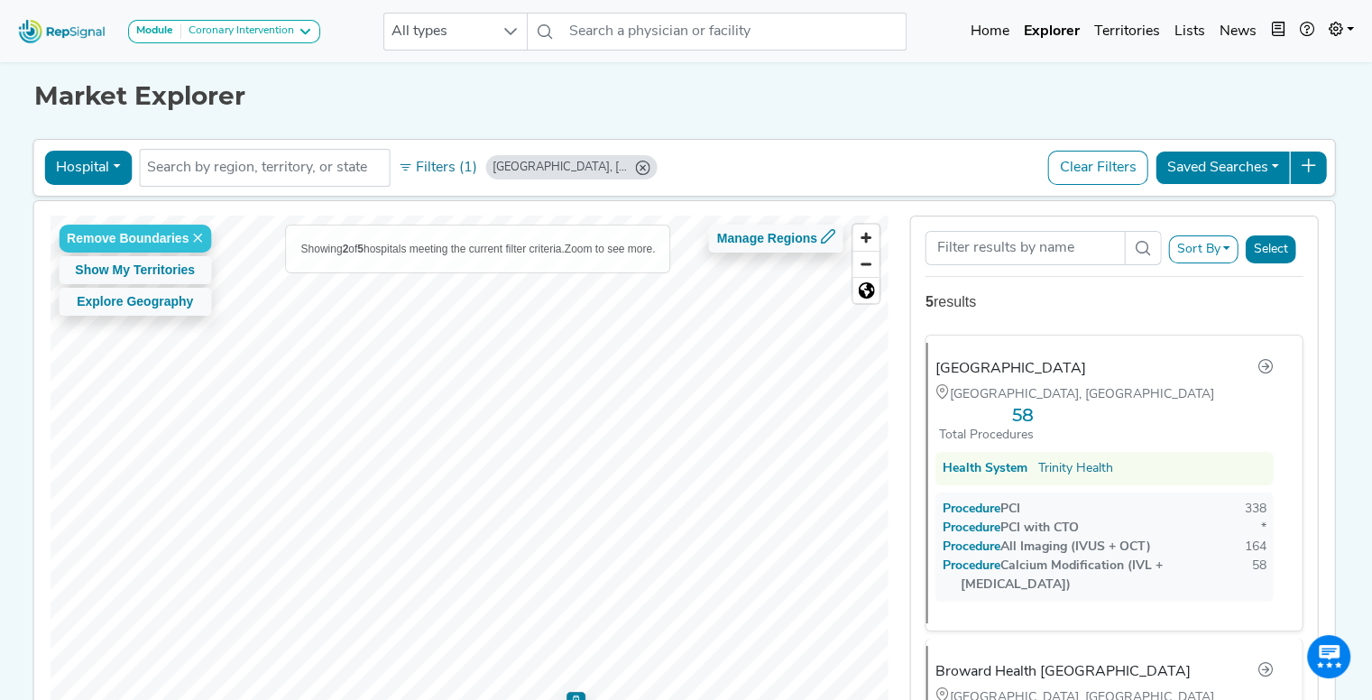
scroll to position [0, 0]
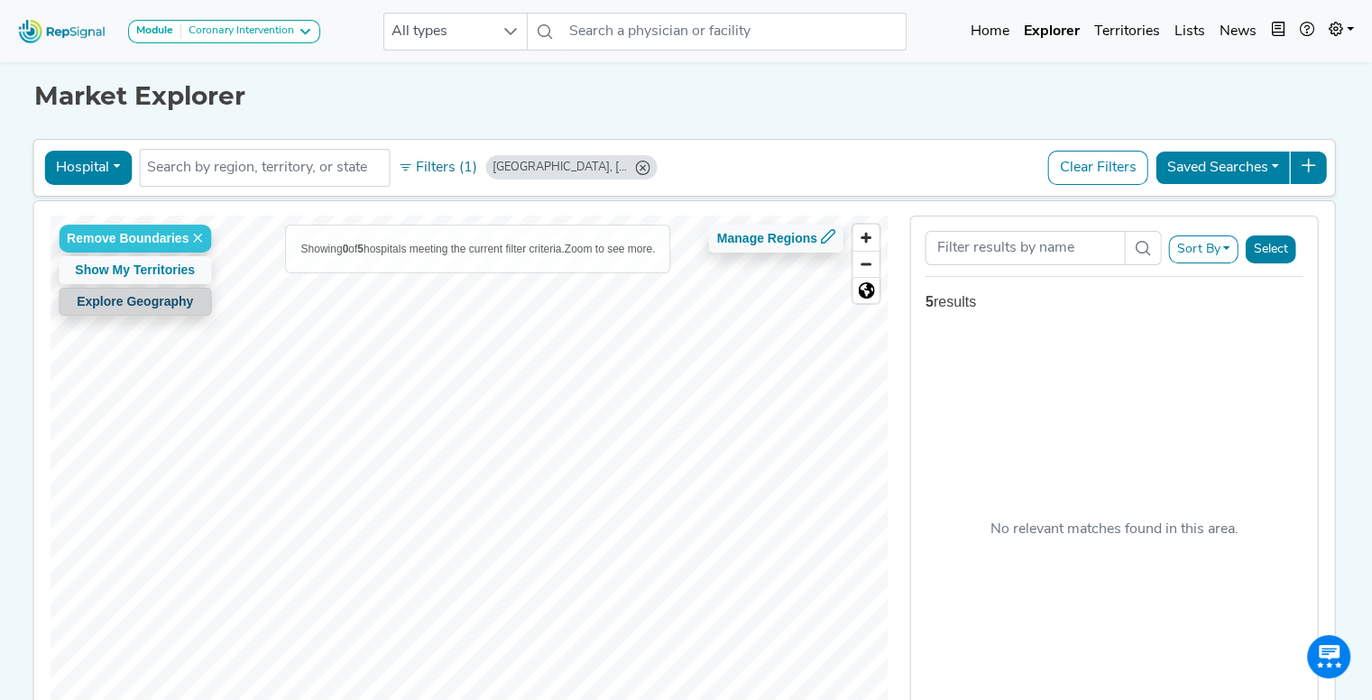
click at [139, 294] on button "Explore Geography" at bounding box center [135, 302] width 152 height 28
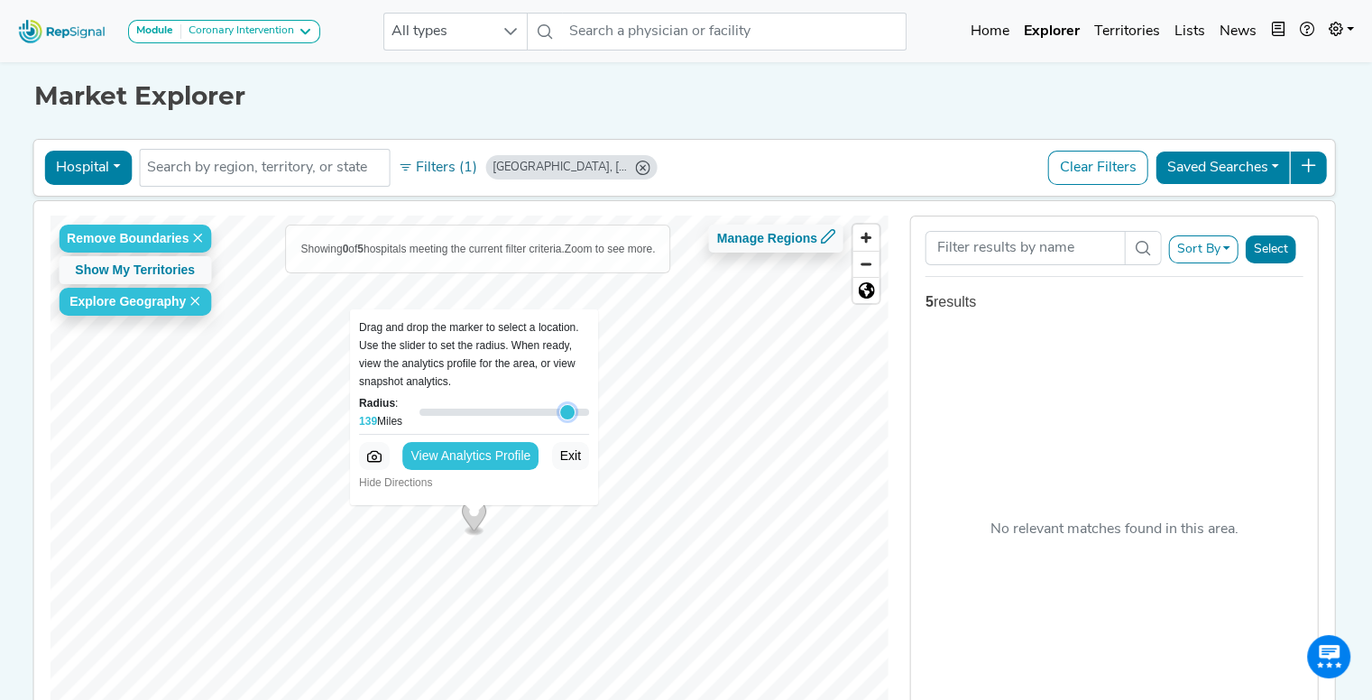
drag, startPoint x: 495, startPoint y: 408, endPoint x: 559, endPoint y: 406, distance: 64.1
type input "139"
click at [559, 406] on input "Radius : 139 Miles" at bounding box center [504, 412] width 170 height 22
click at [240, 176] on input "text" at bounding box center [264, 168] width 234 height 22
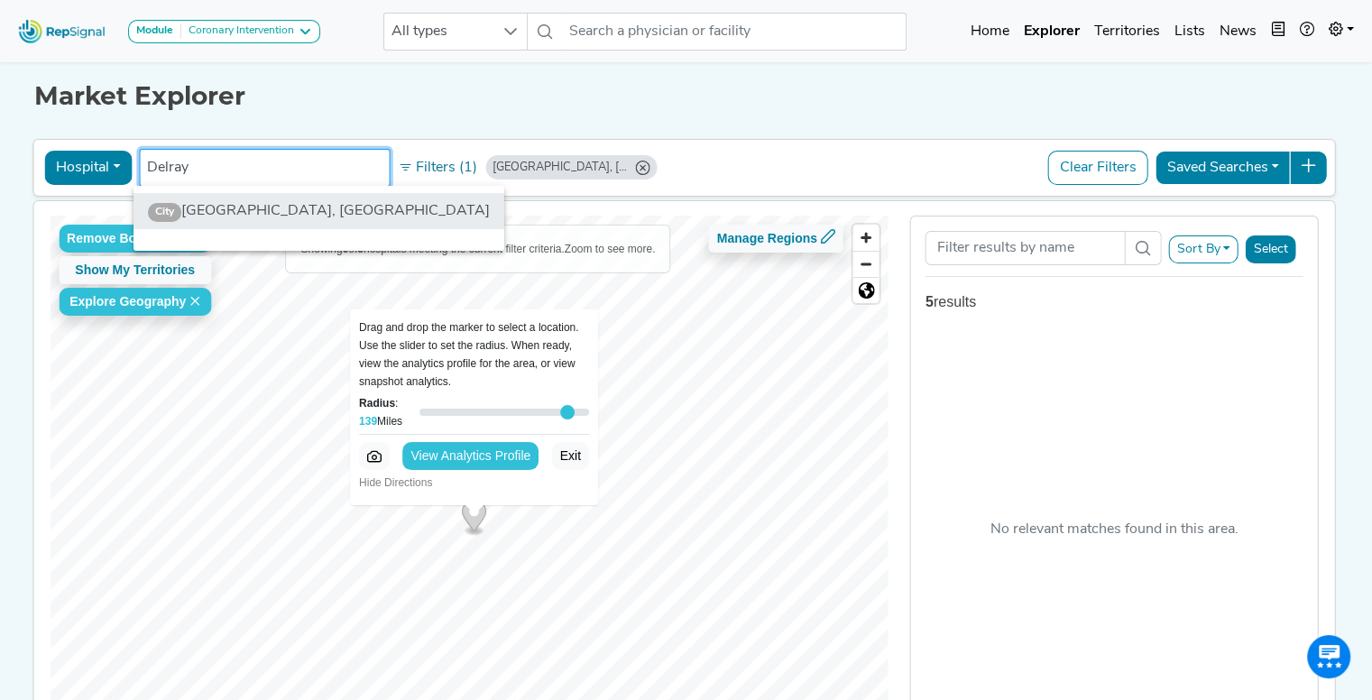
type input "Delray"
click at [243, 208] on li "[GEOGRAPHIC_DATA], [GEOGRAPHIC_DATA]" at bounding box center [318, 211] width 371 height 36
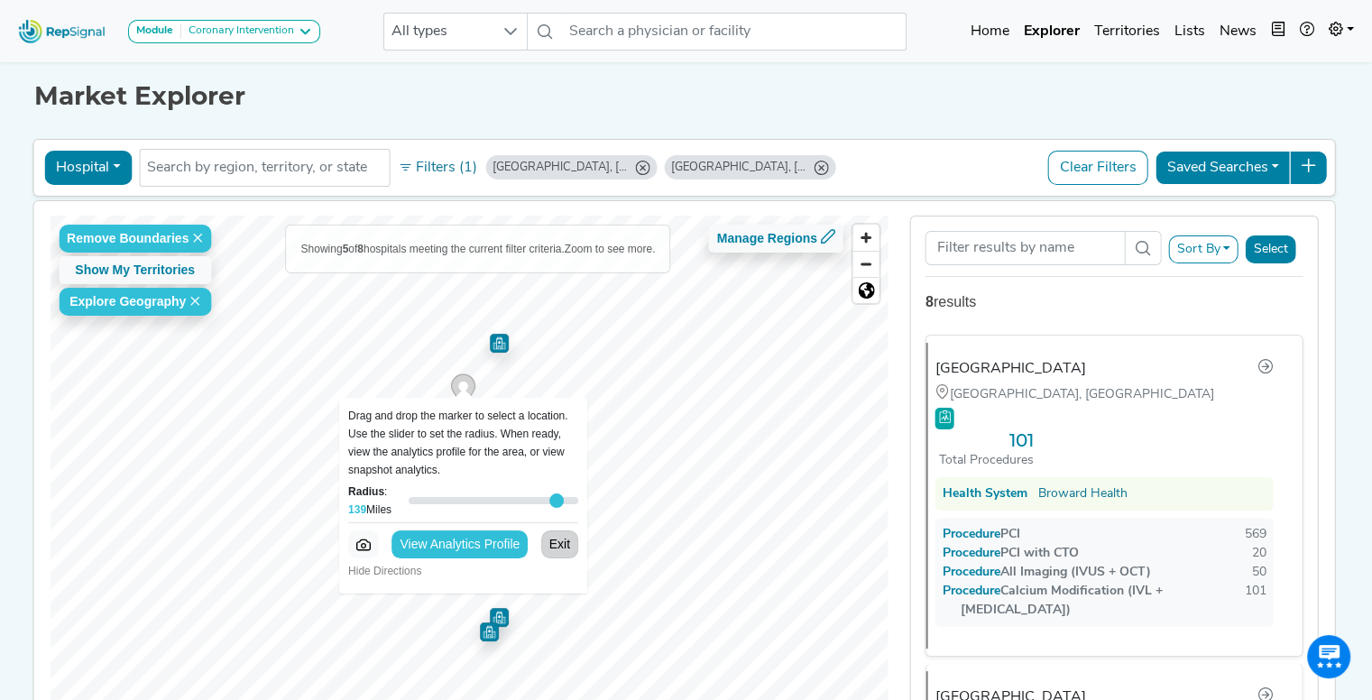
click at [545, 544] on button "Exit" at bounding box center [558, 544] width 37 height 28
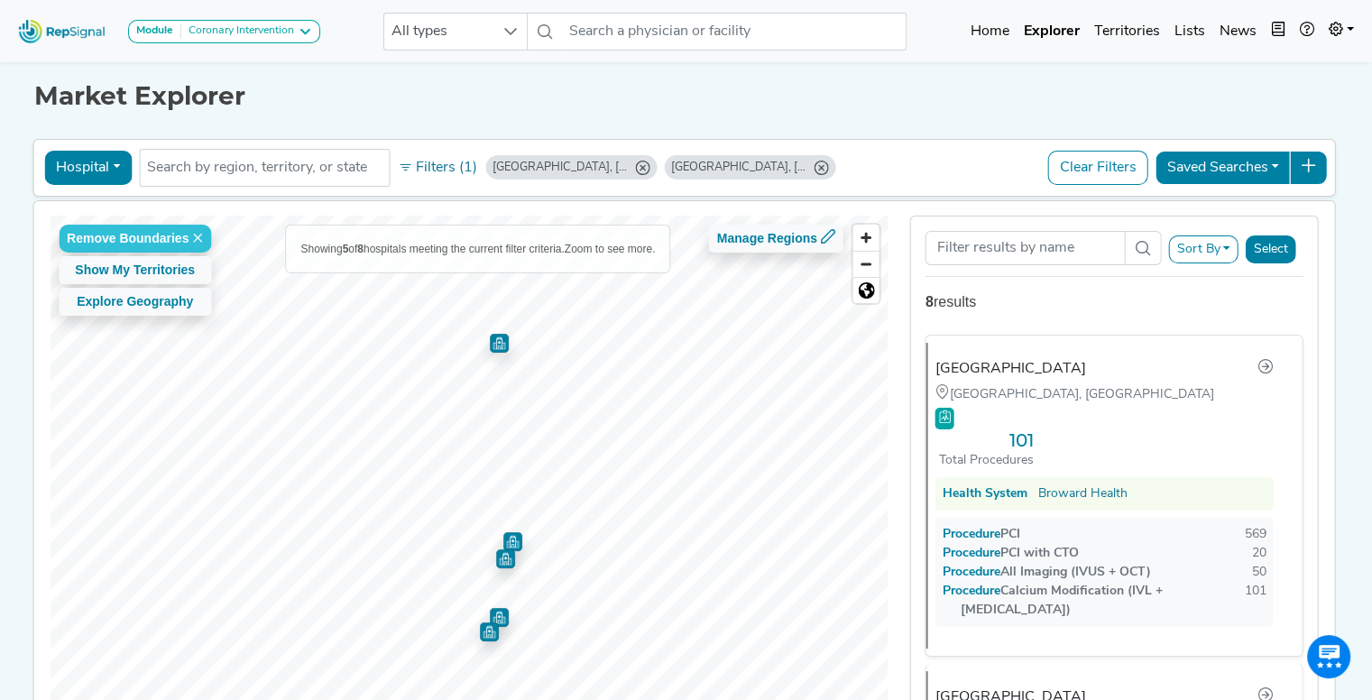
click at [480, 629] on img "Map marker" at bounding box center [489, 631] width 19 height 19
click at [509, 538] on img "Map marker" at bounding box center [512, 541] width 19 height 19
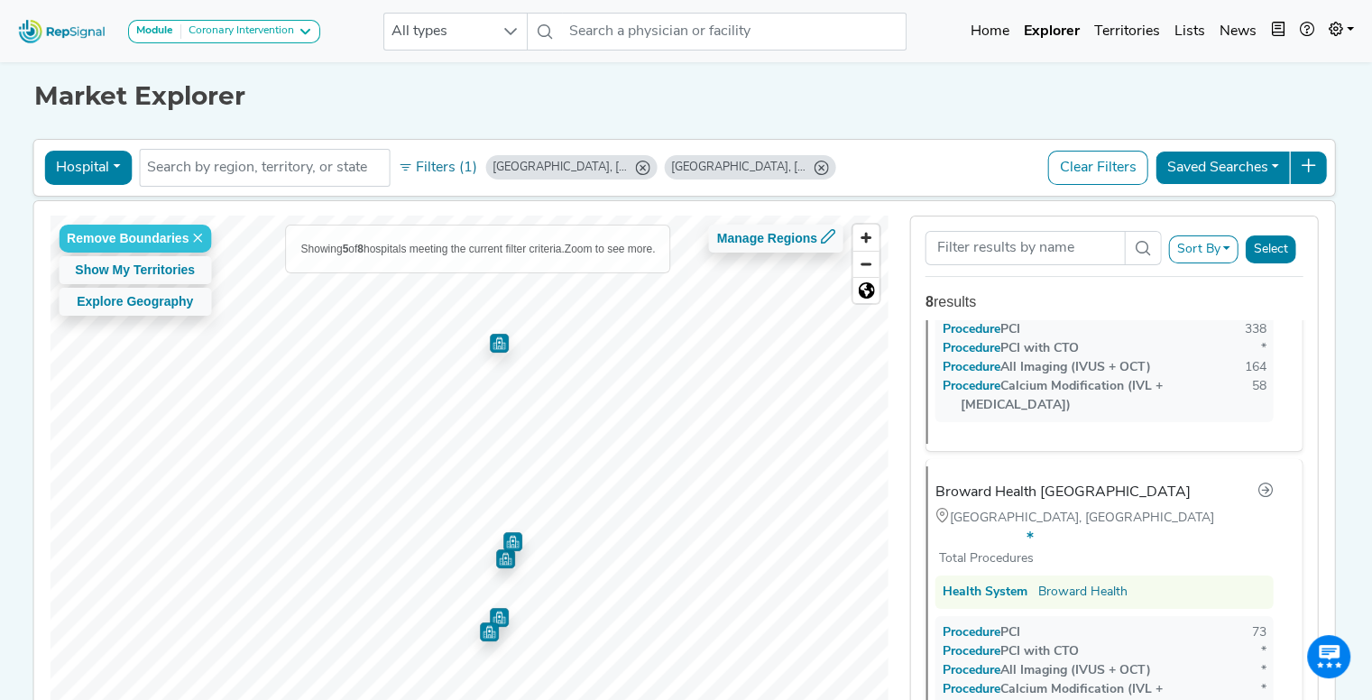
scroll to position [829, 0]
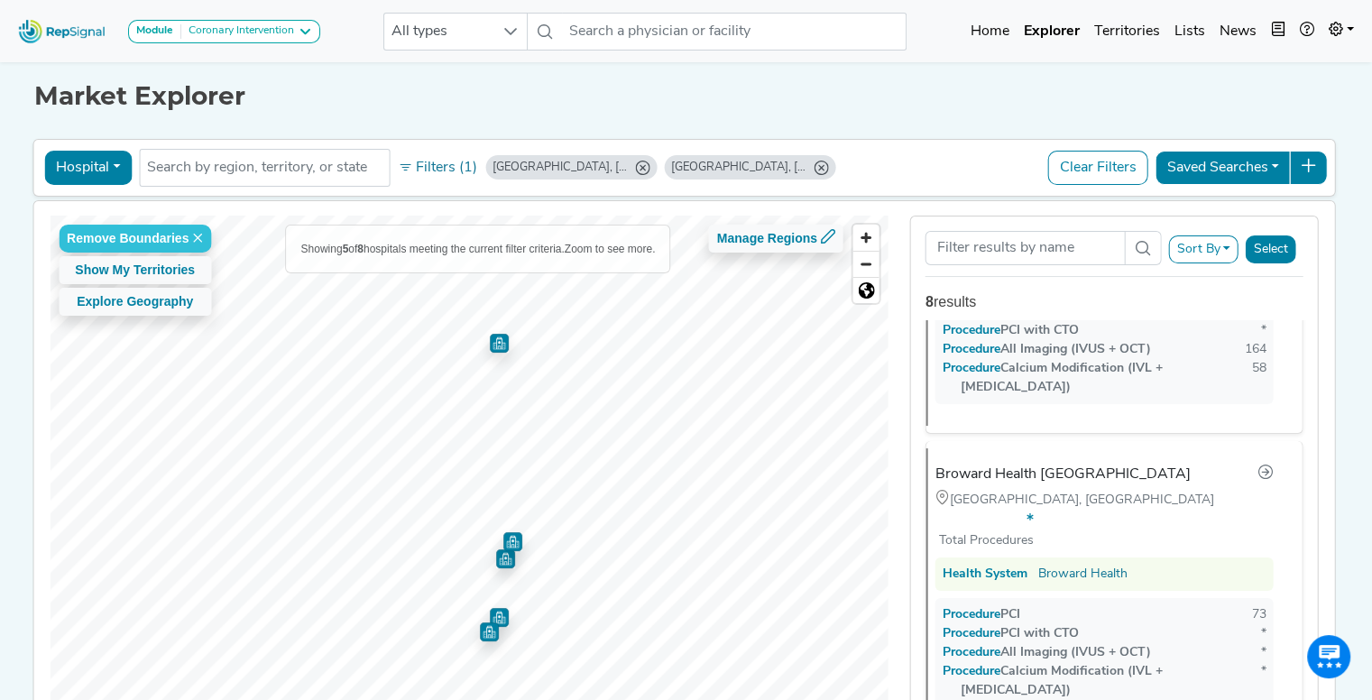
click at [495, 345] on img "Map marker" at bounding box center [499, 343] width 19 height 19
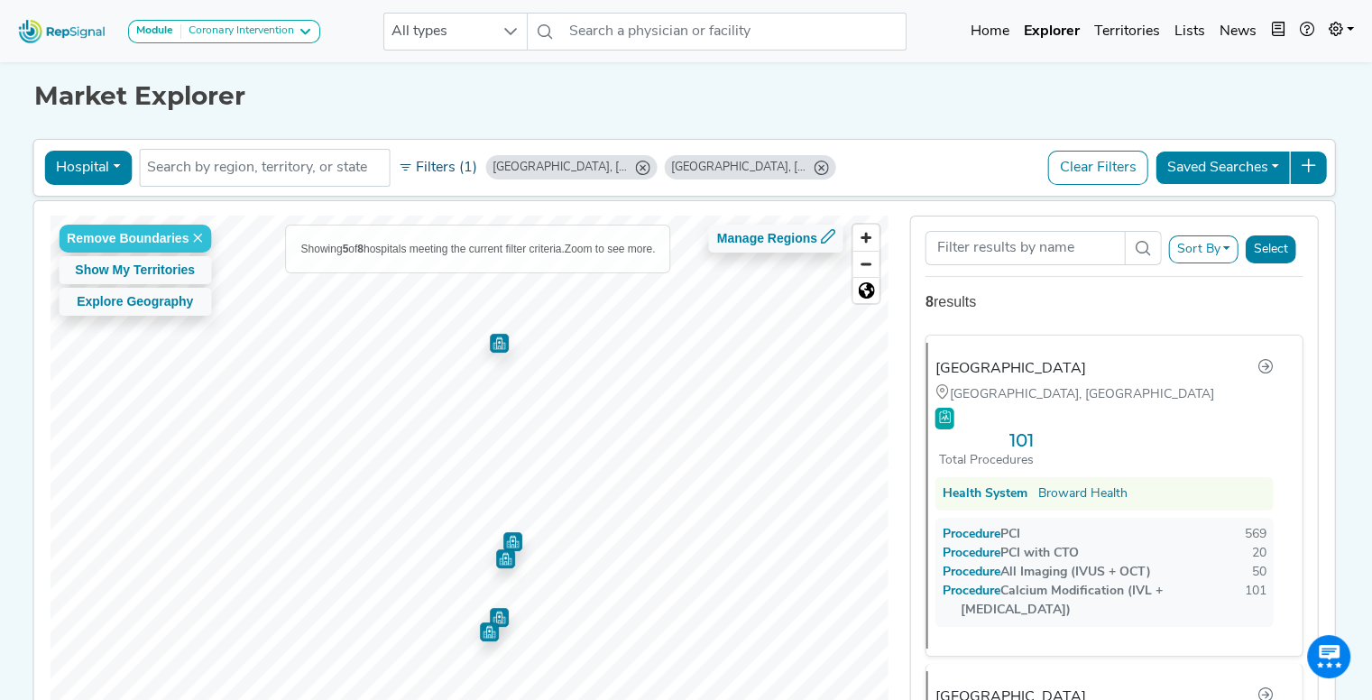
scroll to position [276, 0]
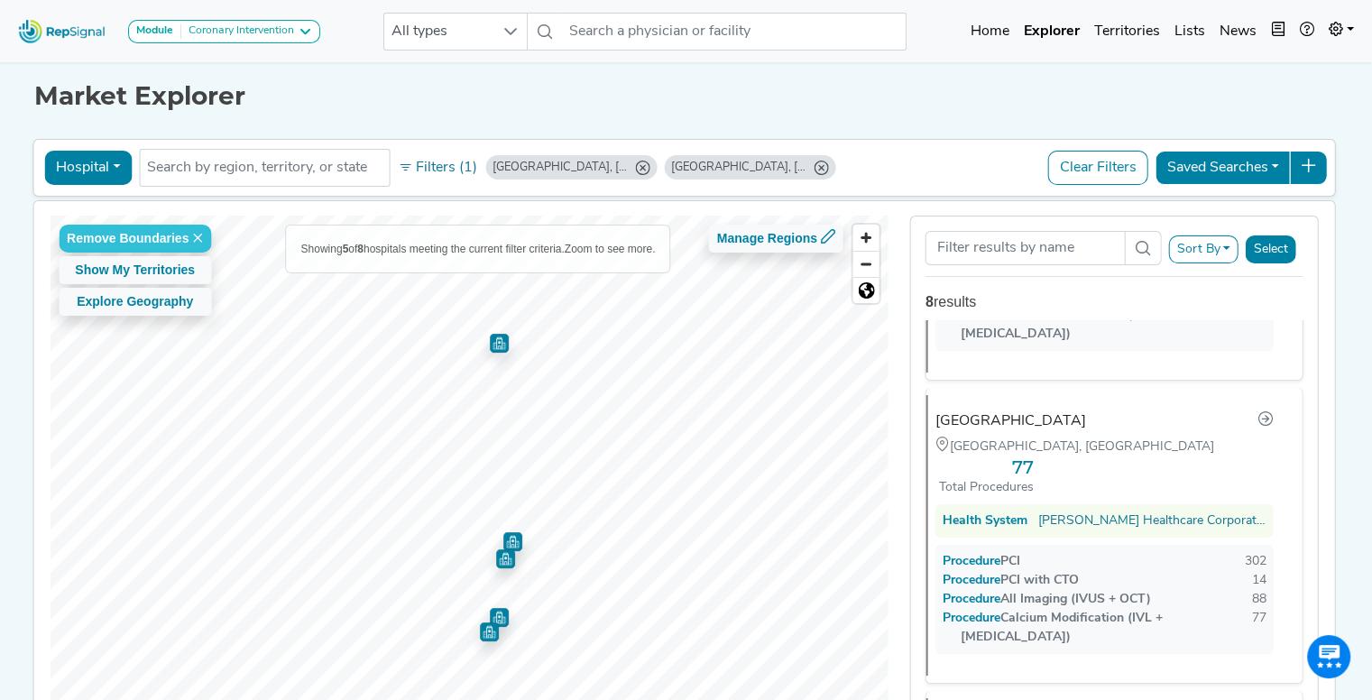
click at [110, 161] on button "Hospital" at bounding box center [87, 168] width 87 height 34
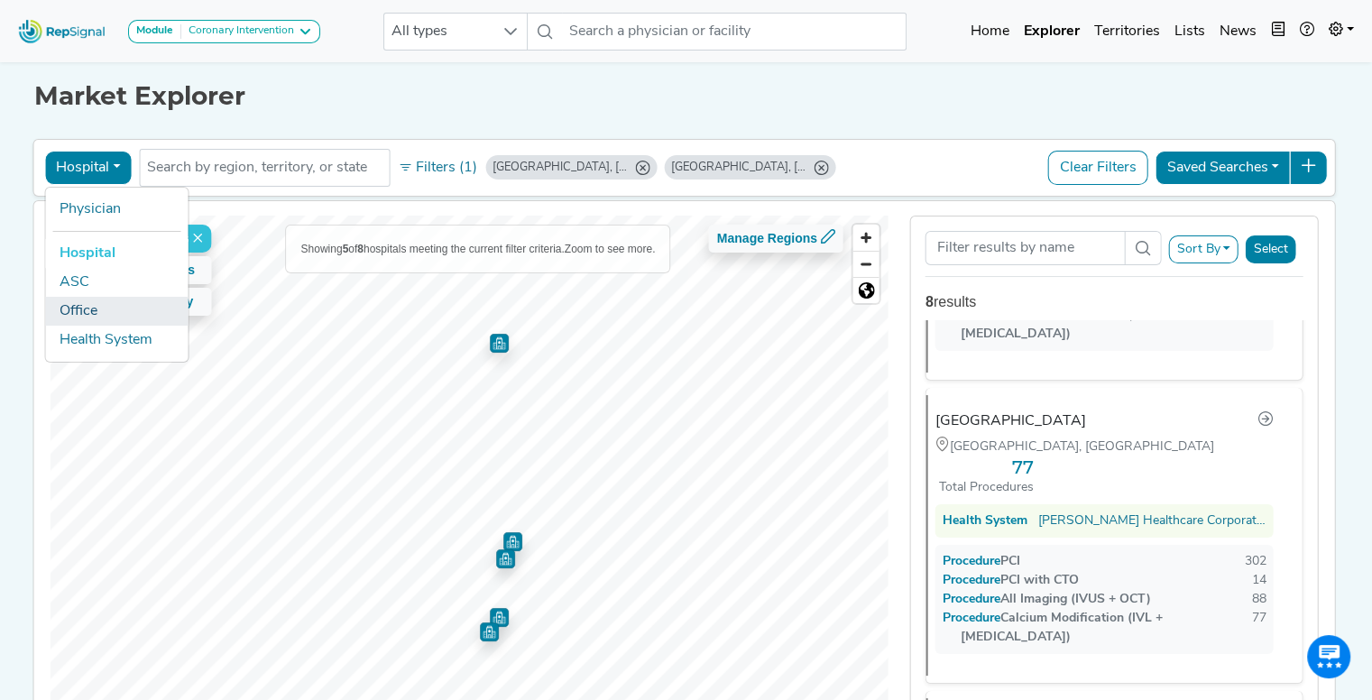
click at [83, 306] on link "Office" at bounding box center [116, 311] width 142 height 29
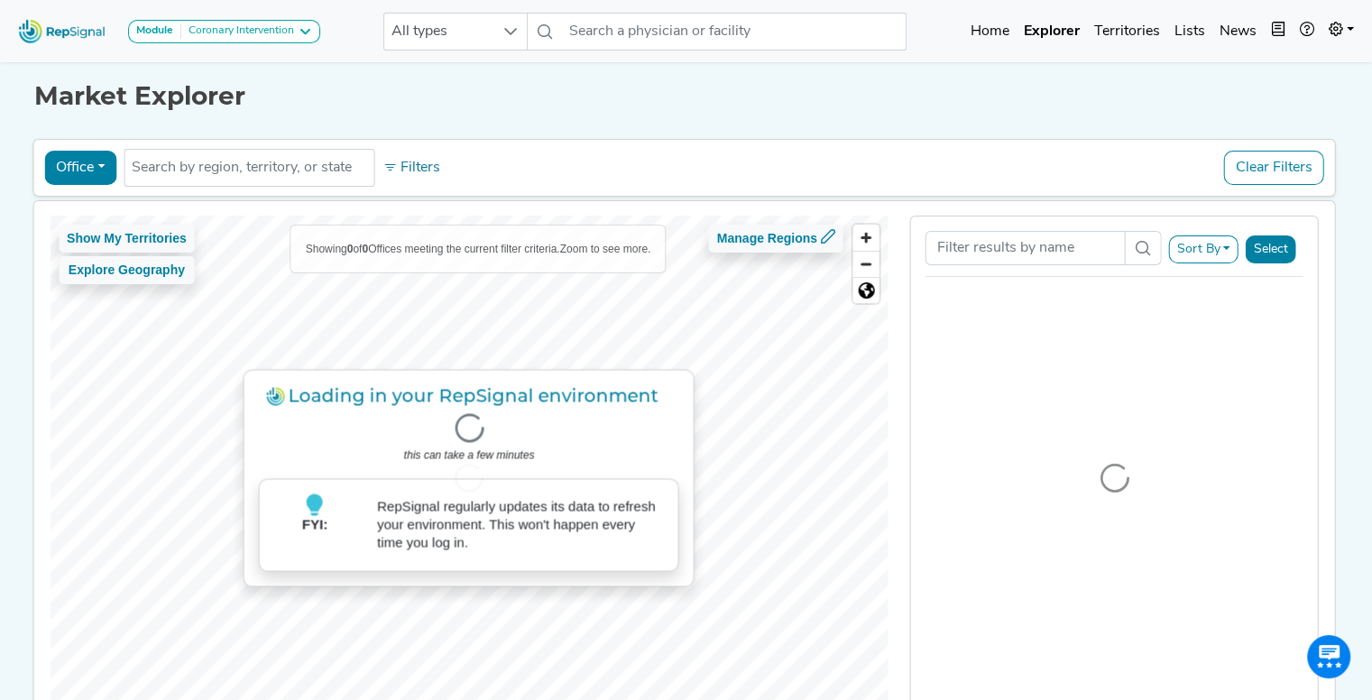
click at [755, 501] on div at bounding box center [469, 478] width 839 height 525
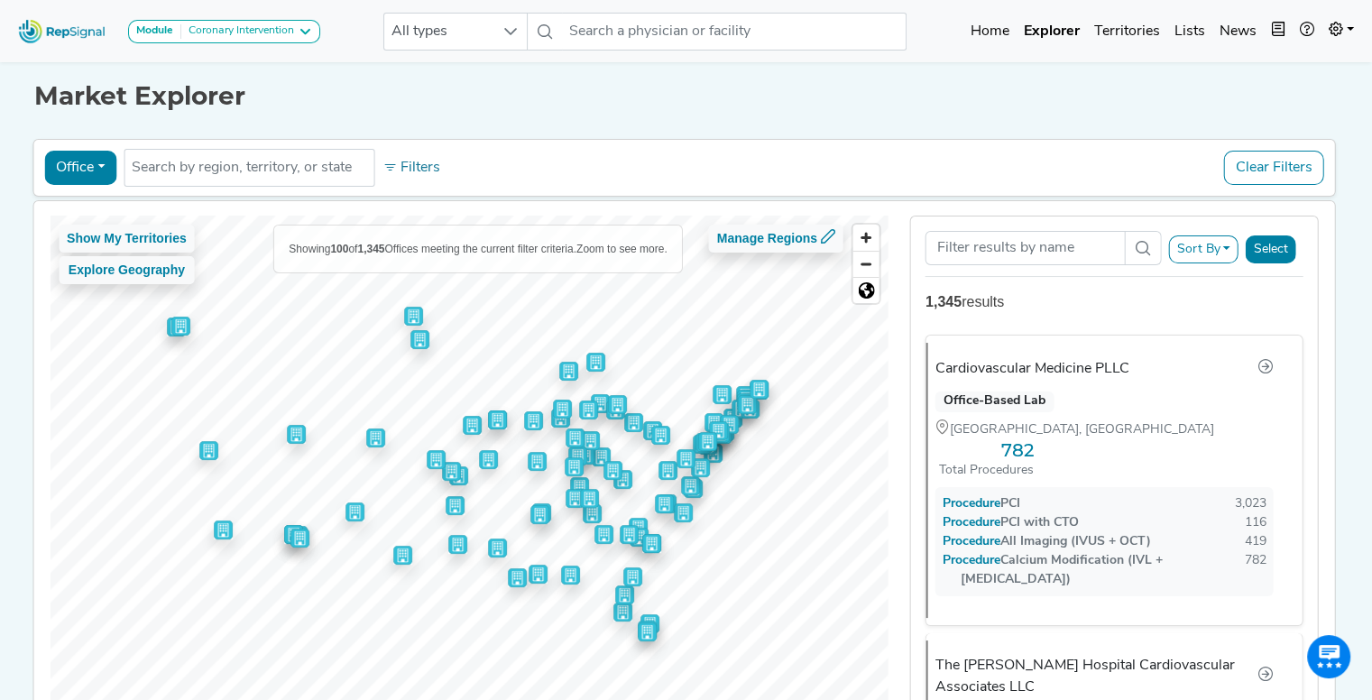
click at [640, 614] on img "Map marker" at bounding box center [649, 623] width 19 height 19
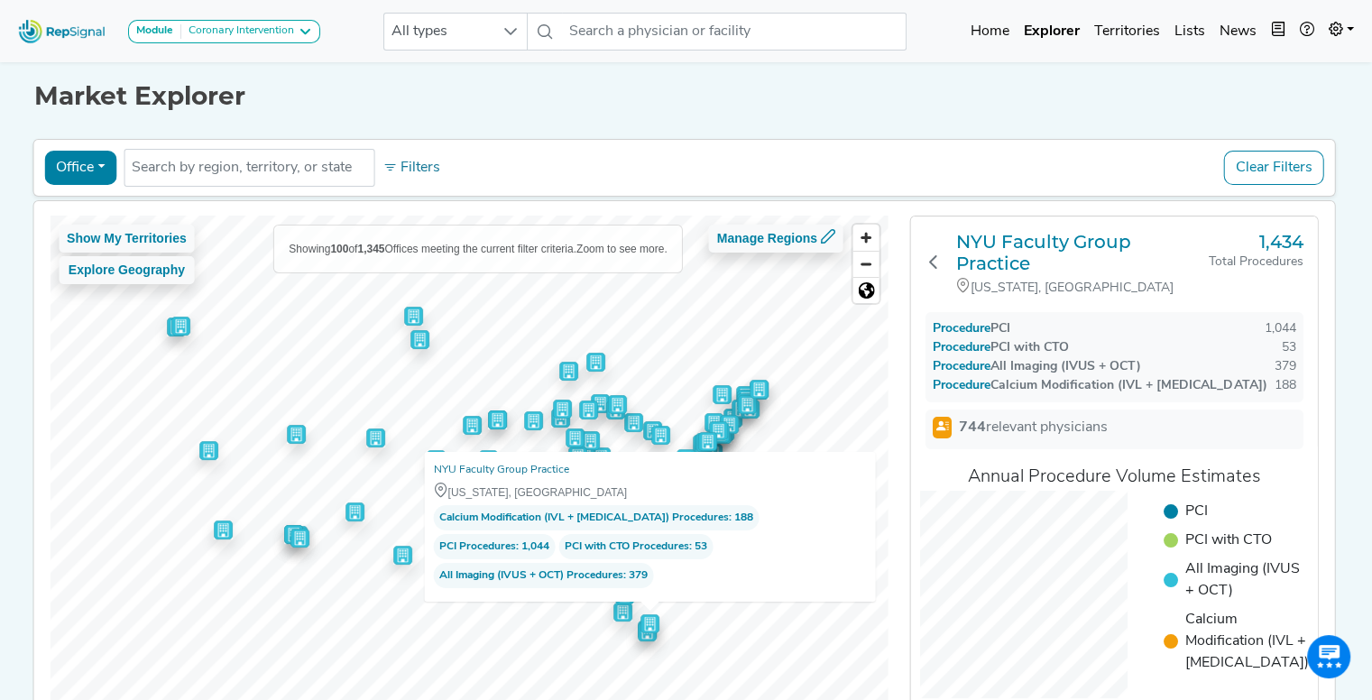
click at [647, 638] on img "Map marker" at bounding box center [647, 631] width 19 height 19
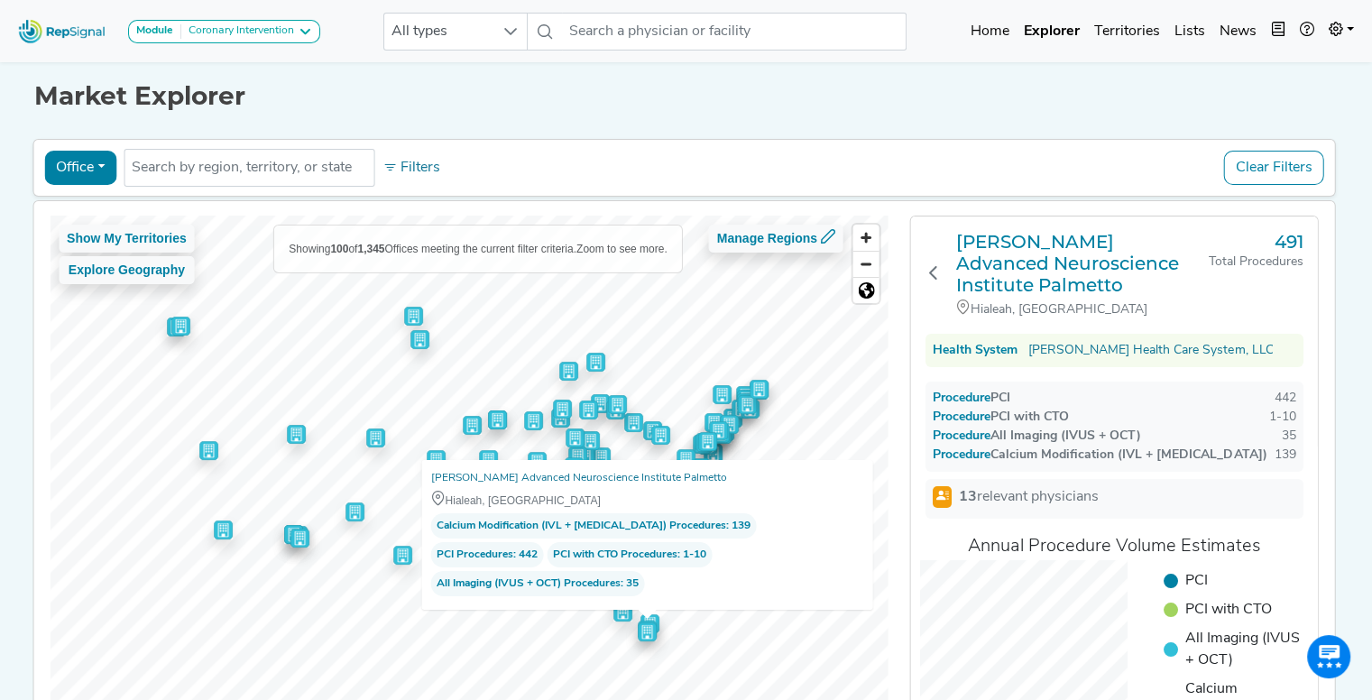
click at [647, 637] on img "Map marker" at bounding box center [646, 627] width 27 height 27
